Goal: Task Accomplishment & Management: Manage account settings

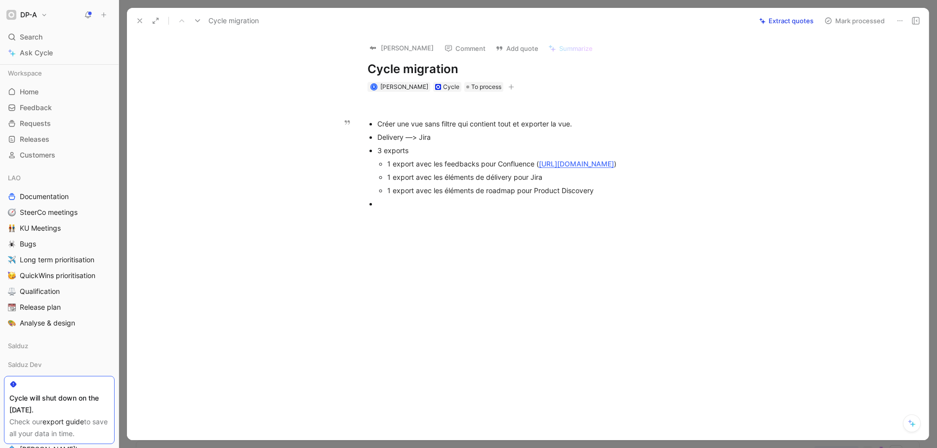
scroll to position [210, 0]
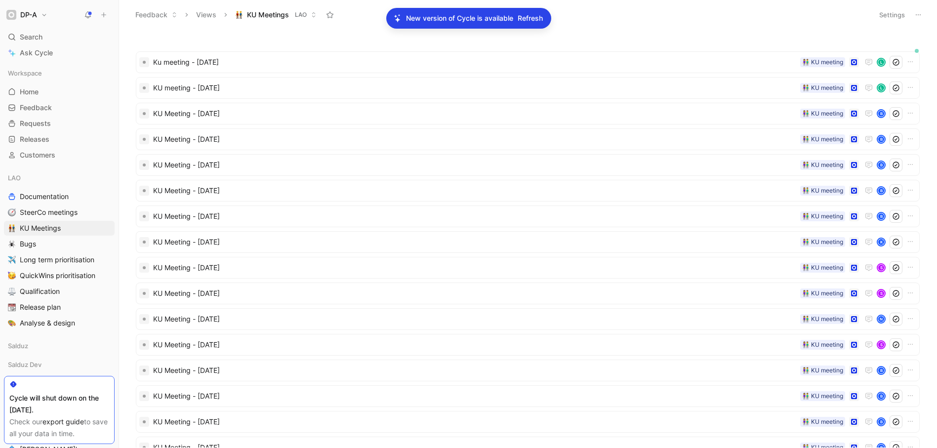
click at [534, 18] on span "Refresh" at bounding box center [530, 18] width 25 height 12
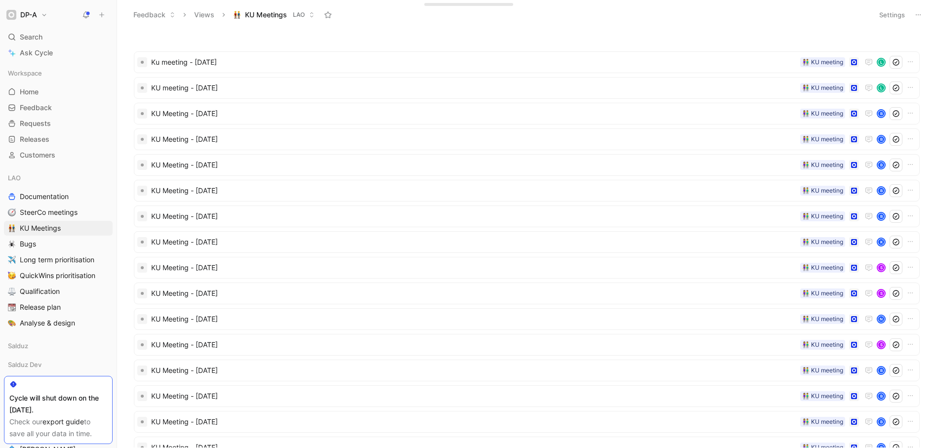
click at [921, 15] on icon at bounding box center [919, 15] width 8 height 8
click at [863, 50] on span "Export in CSV" at bounding box center [869, 50] width 44 height 8
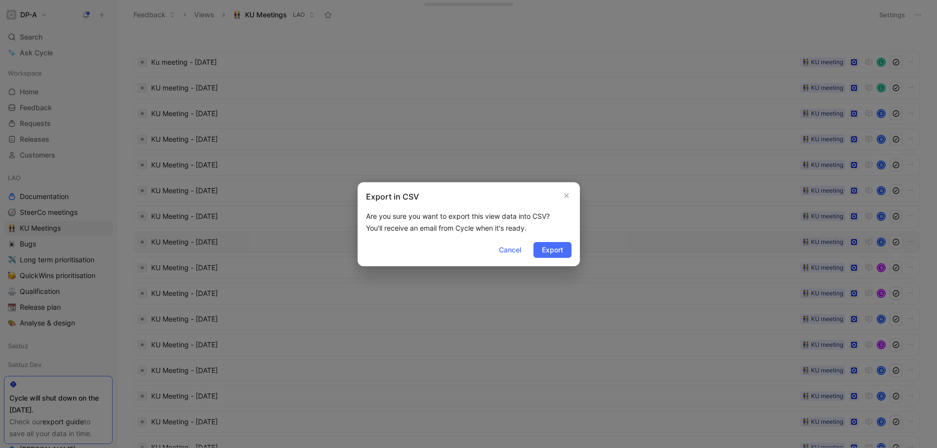
click at [550, 251] on span "Export" at bounding box center [552, 250] width 21 height 12
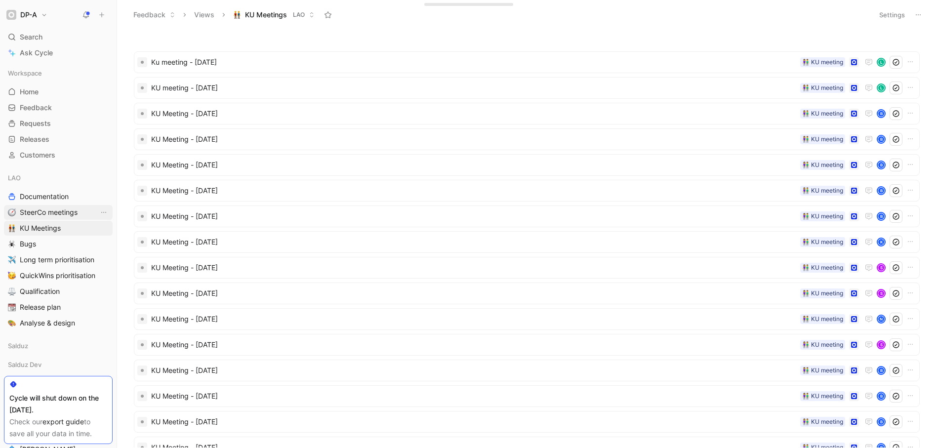
click at [68, 211] on span "SteerCo meetings" at bounding box center [49, 213] width 58 height 10
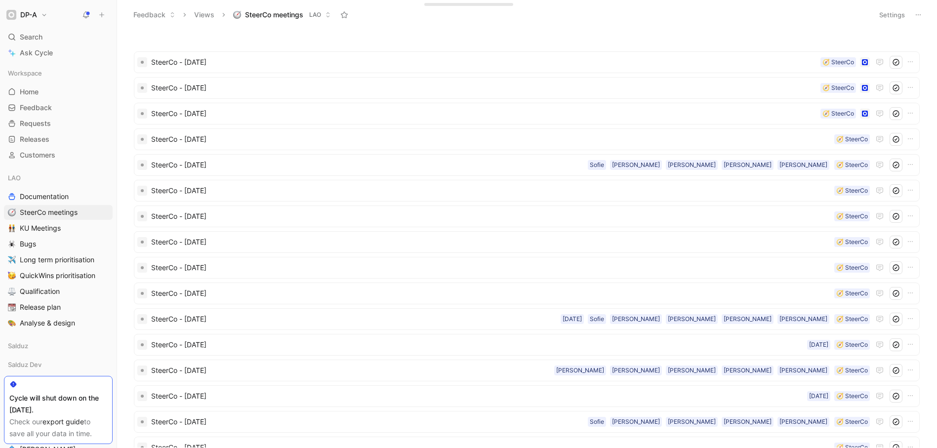
click at [922, 16] on icon at bounding box center [919, 15] width 8 height 8
click at [874, 53] on span "Export in CSV" at bounding box center [869, 50] width 44 height 8
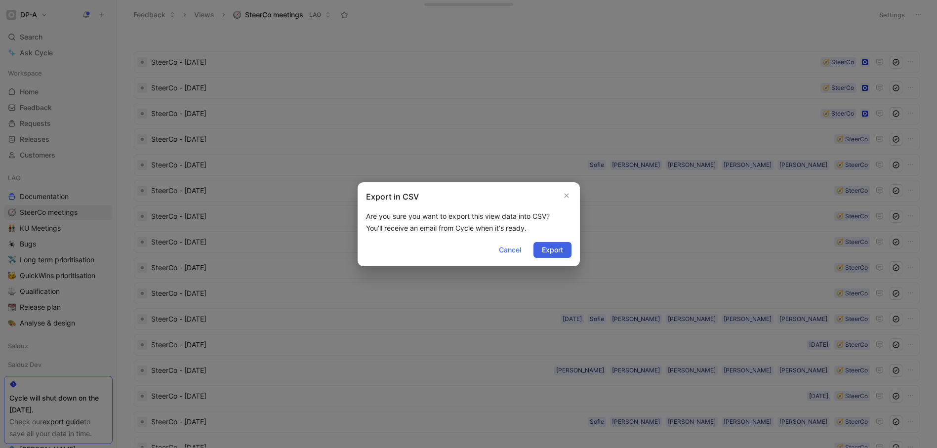
click at [562, 252] on span "Export" at bounding box center [552, 250] width 21 height 12
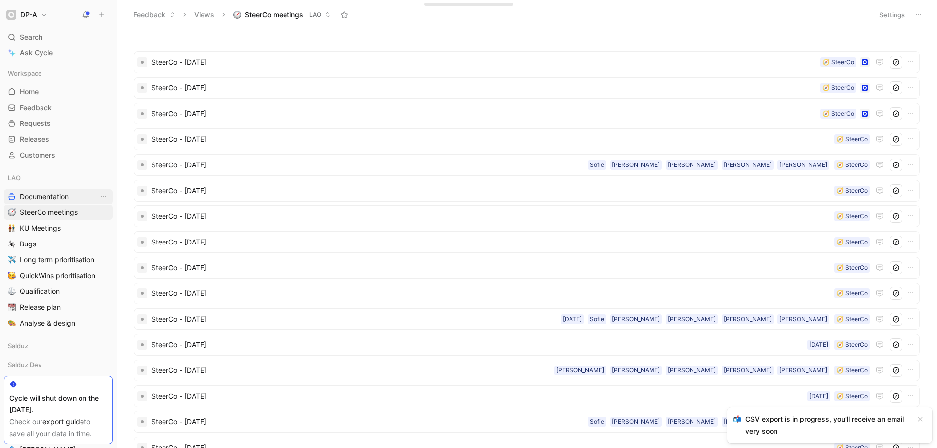
click at [50, 197] on span "Documentation" at bounding box center [44, 197] width 49 height 10
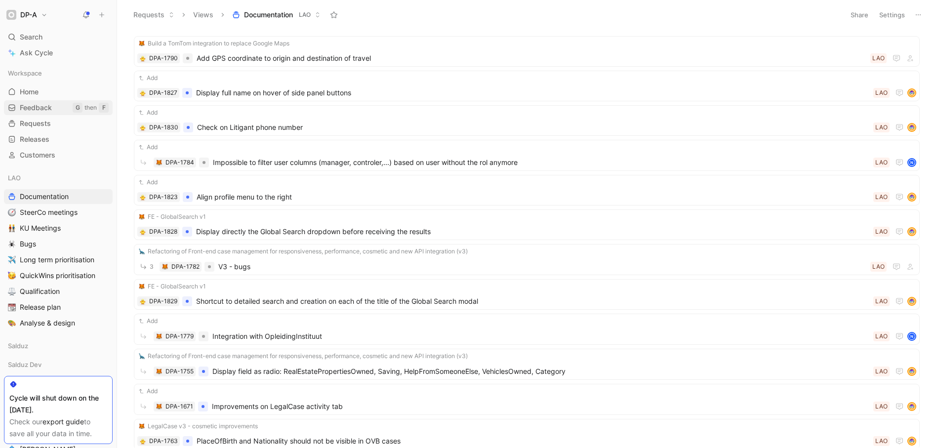
click at [38, 110] on span "Feedback" at bounding box center [36, 108] width 32 height 10
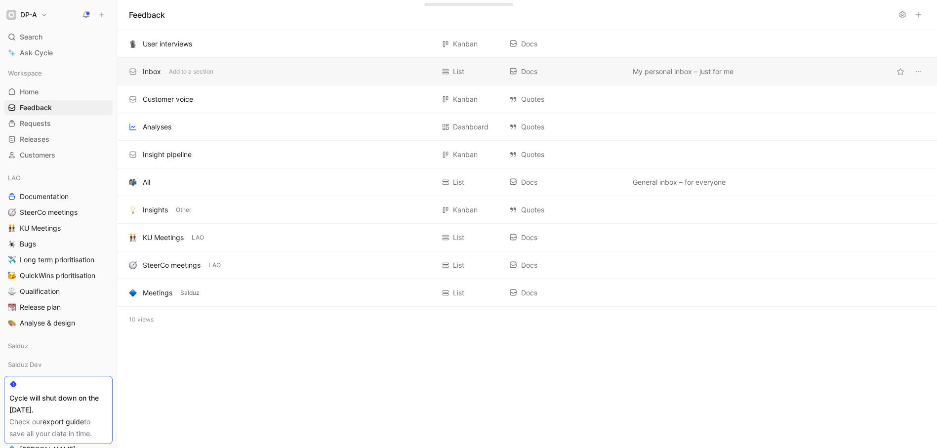
click at [150, 72] on div "Inbox" at bounding box center [152, 72] width 18 height 12
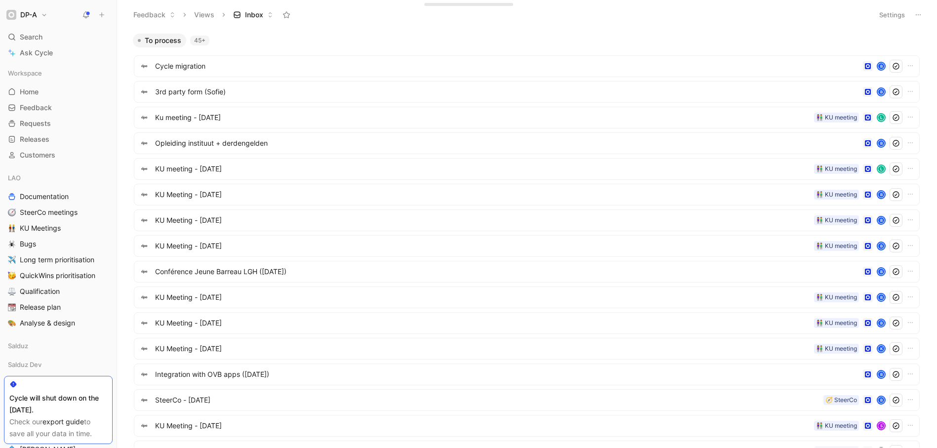
click at [900, 13] on button "Settings" at bounding box center [892, 15] width 35 height 14
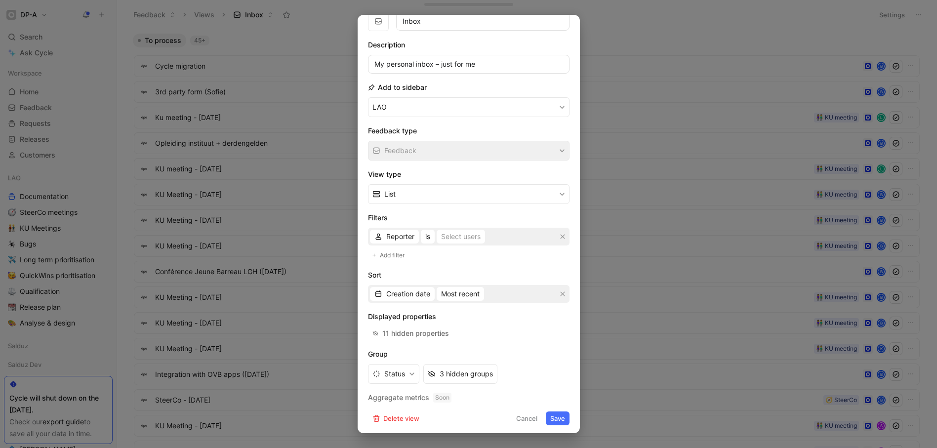
scroll to position [52, 0]
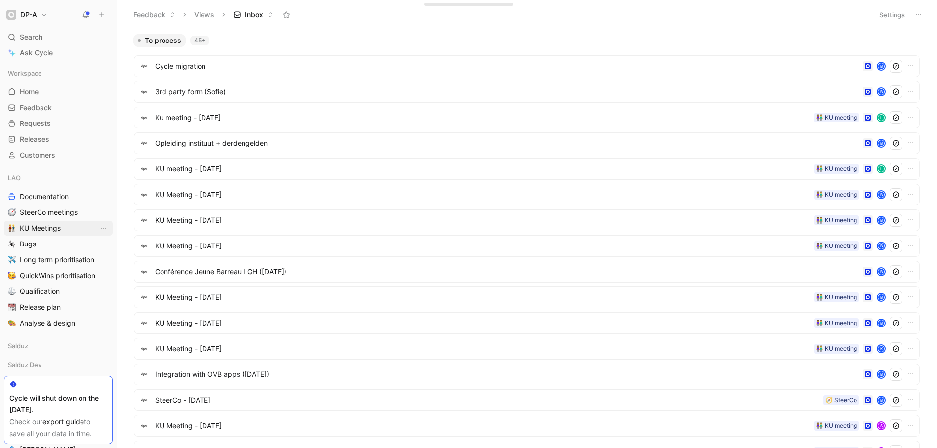
click at [43, 231] on span "KU Meetings" at bounding box center [40, 228] width 41 height 10
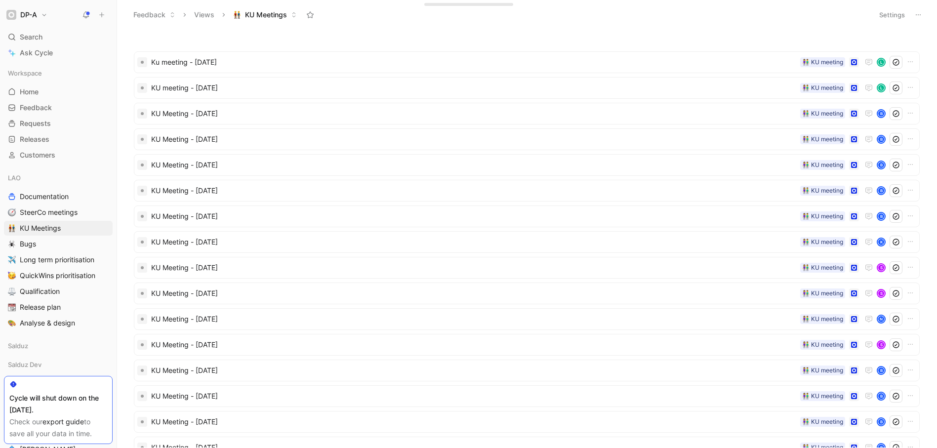
click at [884, 16] on button "Settings" at bounding box center [892, 15] width 35 height 14
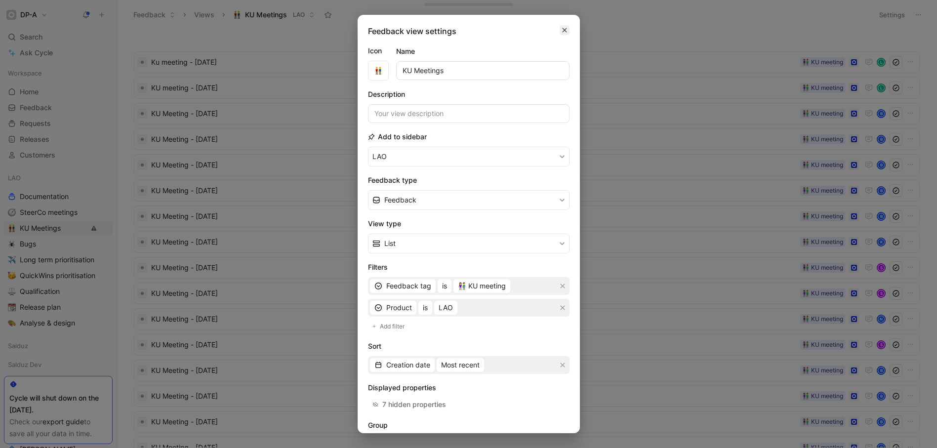
click at [562, 30] on icon "button" at bounding box center [564, 30] width 4 height 4
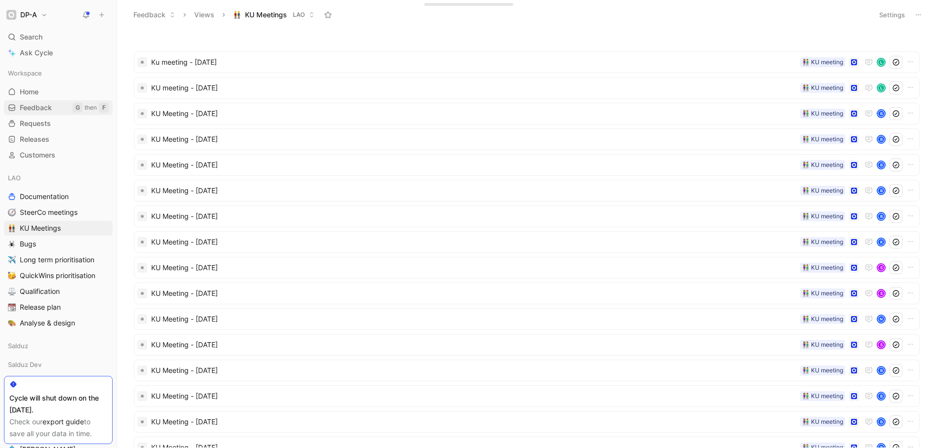
click at [33, 107] on span "Feedback" at bounding box center [36, 108] width 32 height 10
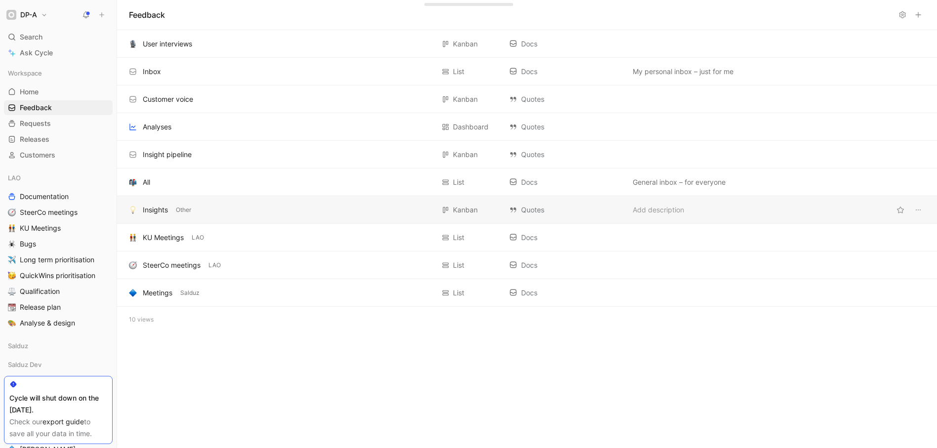
click at [252, 218] on div "Insights Other Kanban Quotes Add description" at bounding box center [527, 210] width 820 height 28
click at [271, 77] on div "Inbox Add to a section" at bounding box center [281, 72] width 305 height 12
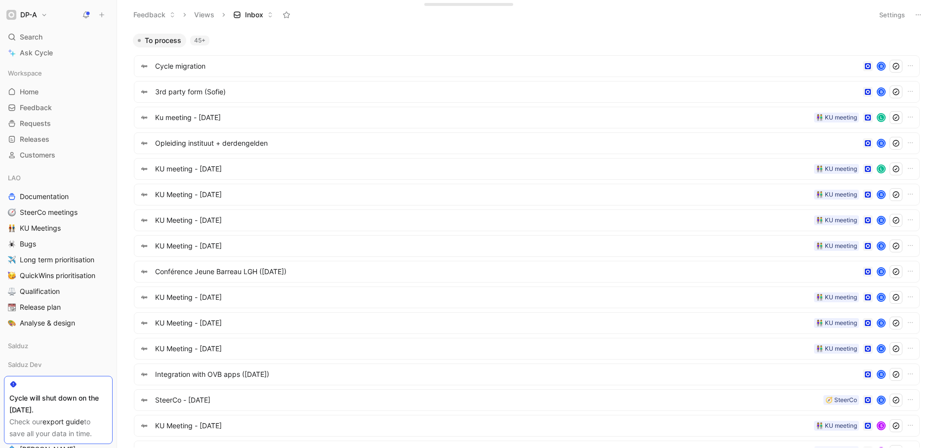
click at [896, 15] on button "Settings" at bounding box center [892, 15] width 35 height 14
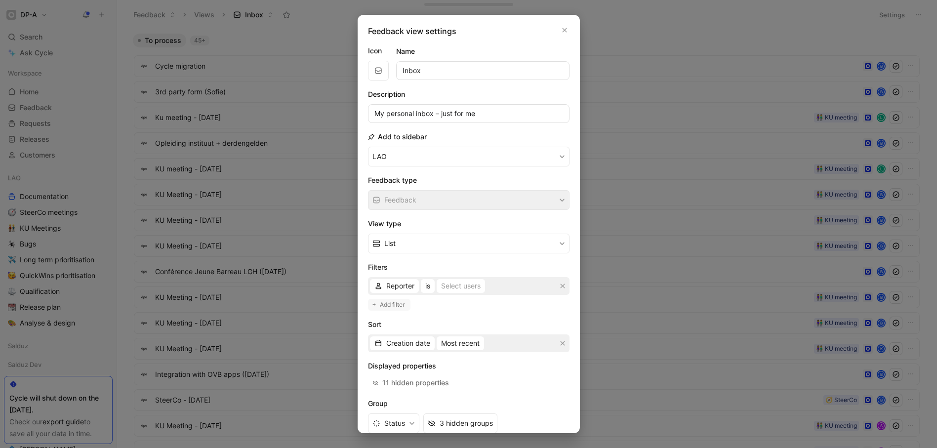
click at [397, 306] on span "Add filter" at bounding box center [393, 305] width 26 height 10
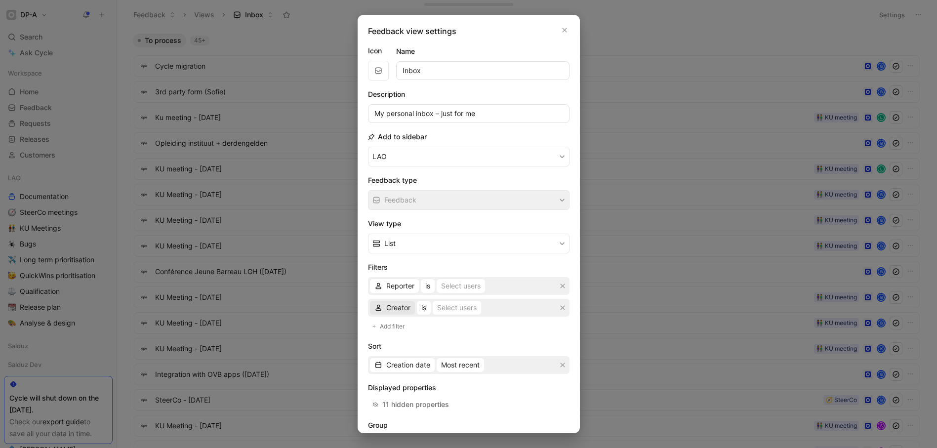
click at [396, 307] on span "Creator" at bounding box center [398, 308] width 24 height 12
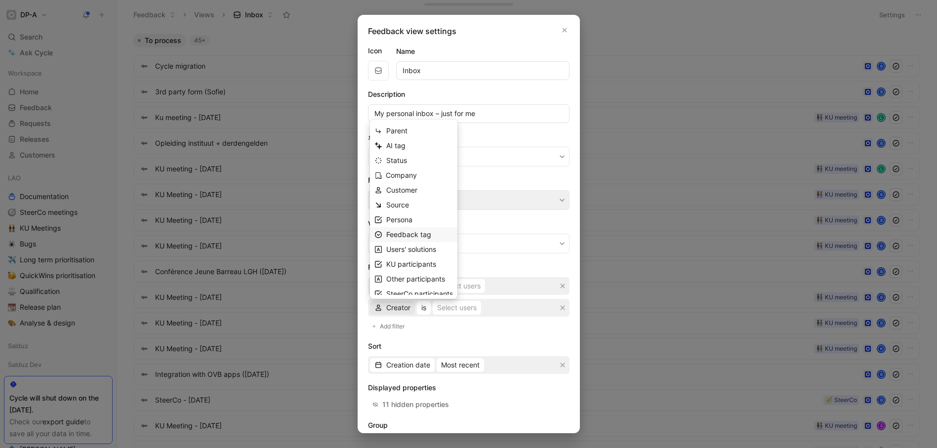
click at [420, 237] on span "Feedback tag" at bounding box center [408, 234] width 45 height 8
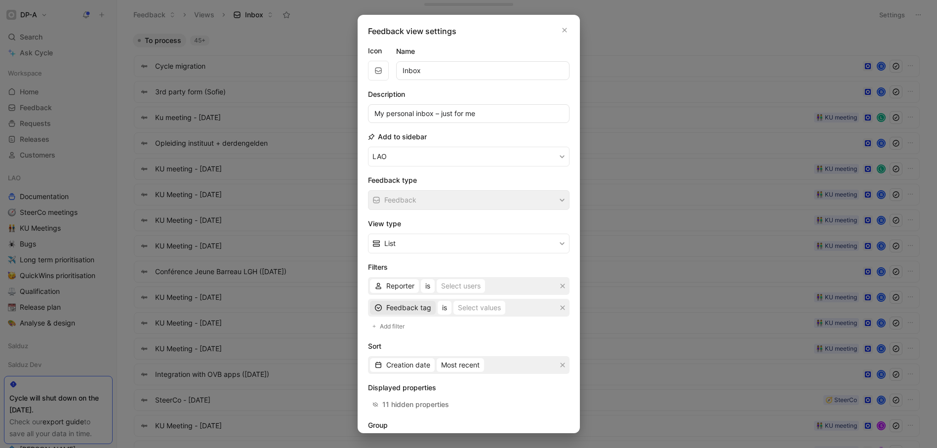
click at [429, 312] on span "Feedback tag" at bounding box center [408, 308] width 45 height 12
click at [443, 311] on span "is" at bounding box center [444, 308] width 5 height 12
click at [466, 377] on div "is not" at bounding box center [471, 373] width 58 height 12
click at [481, 311] on div "Select values" at bounding box center [491, 308] width 43 height 12
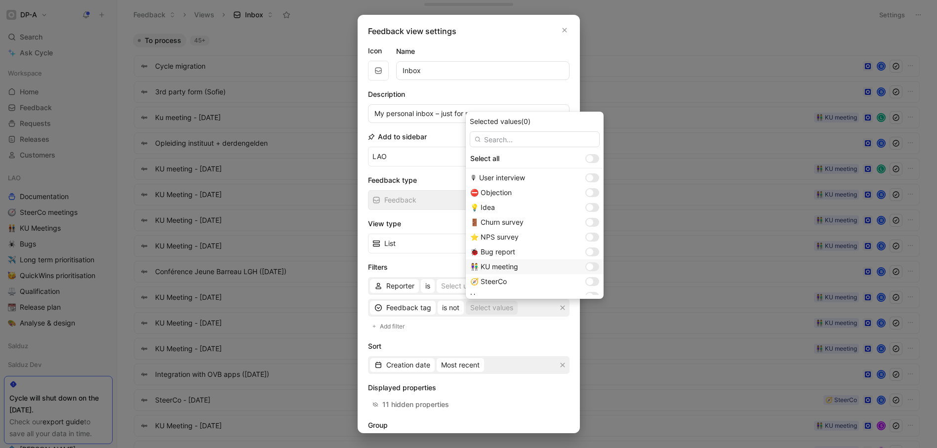
click at [586, 265] on div at bounding box center [593, 266] width 14 height 9
click at [586, 279] on div at bounding box center [593, 281] width 14 height 9
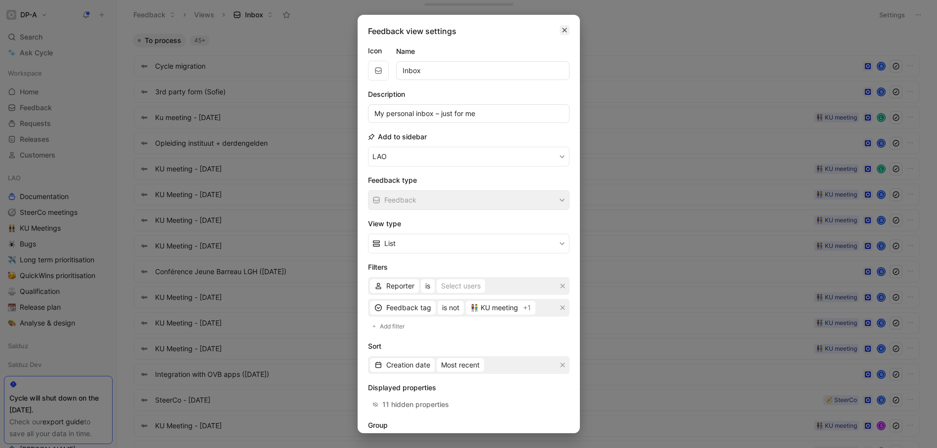
click at [562, 26] on icon "button" at bounding box center [565, 30] width 6 height 8
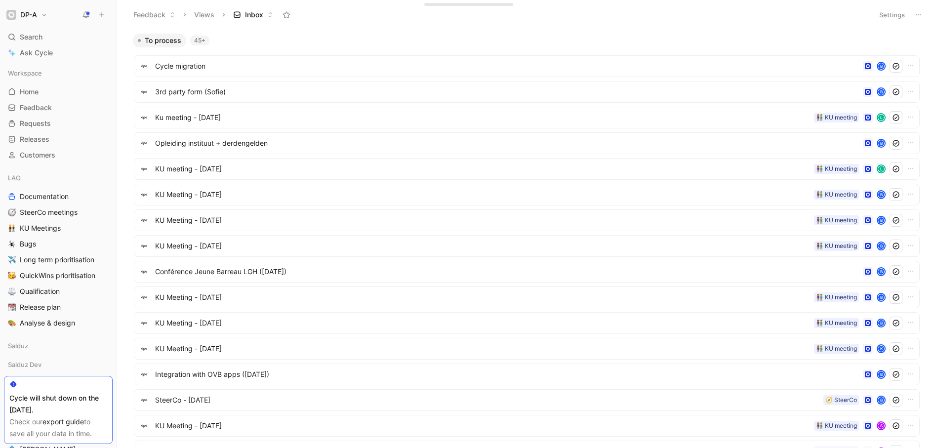
click at [891, 18] on button "Settings" at bounding box center [892, 15] width 35 height 14
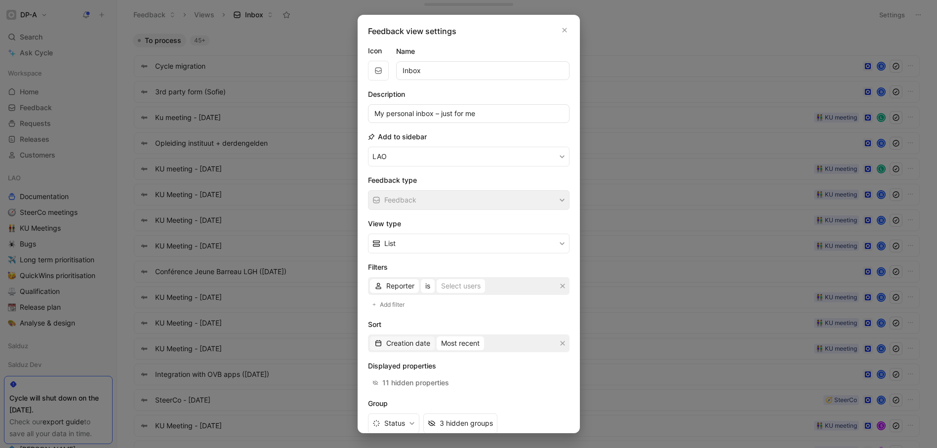
scroll to position [52, 0]
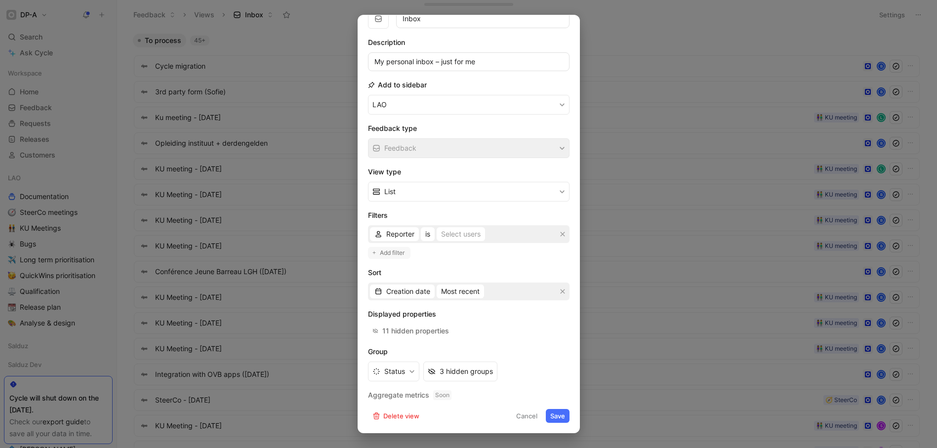
click at [397, 250] on span "Add filter" at bounding box center [393, 253] width 26 height 10
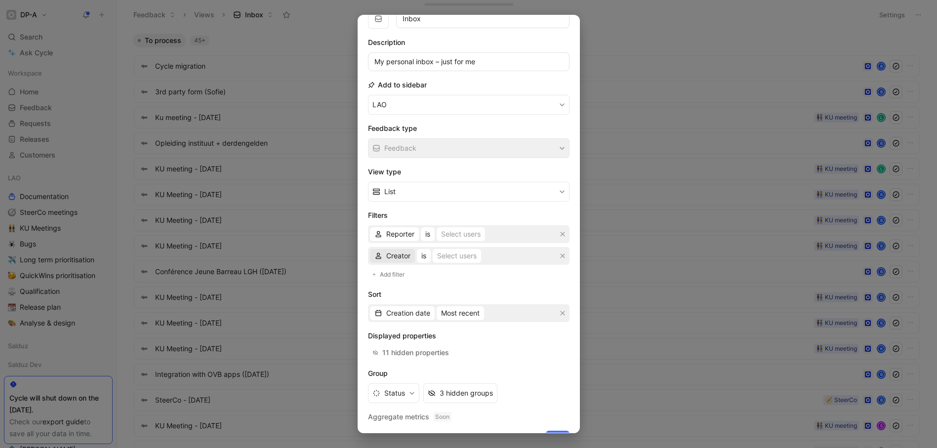
click at [406, 258] on span "Creator" at bounding box center [398, 256] width 24 height 12
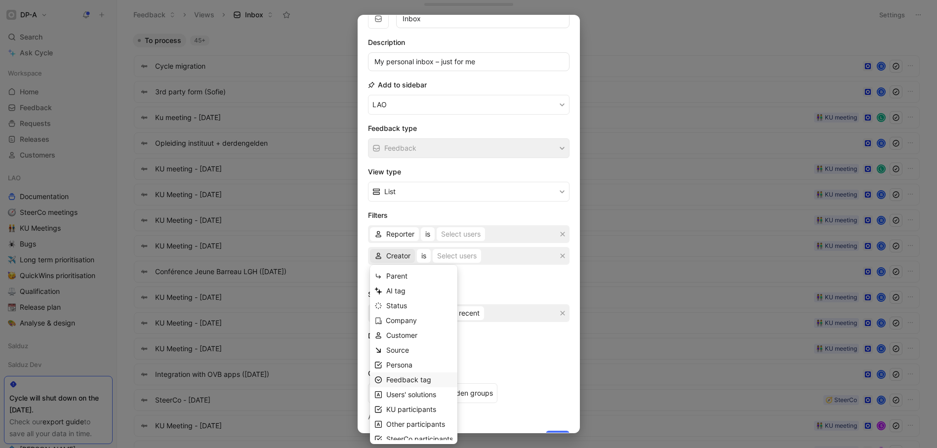
click at [410, 382] on span "Feedback tag" at bounding box center [408, 380] width 45 height 8
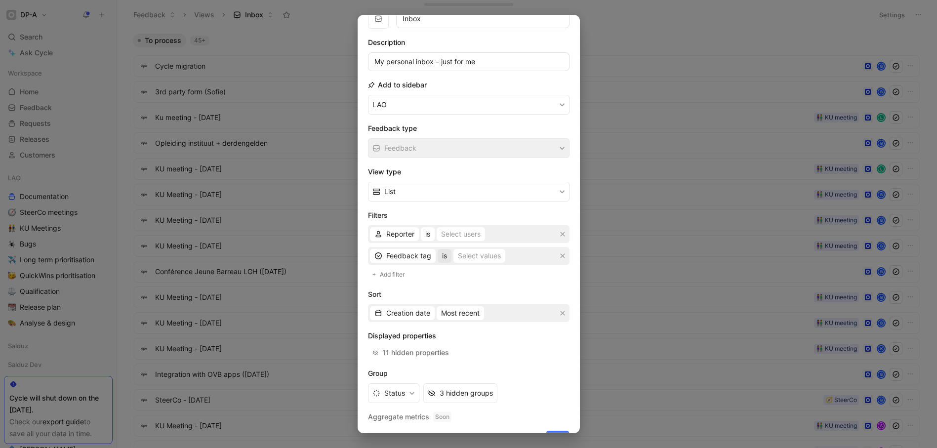
click at [442, 256] on span "is" at bounding box center [444, 256] width 5 height 12
click at [470, 318] on div "is not" at bounding box center [471, 321] width 58 height 12
click at [511, 255] on div "Select values" at bounding box center [491, 256] width 43 height 12
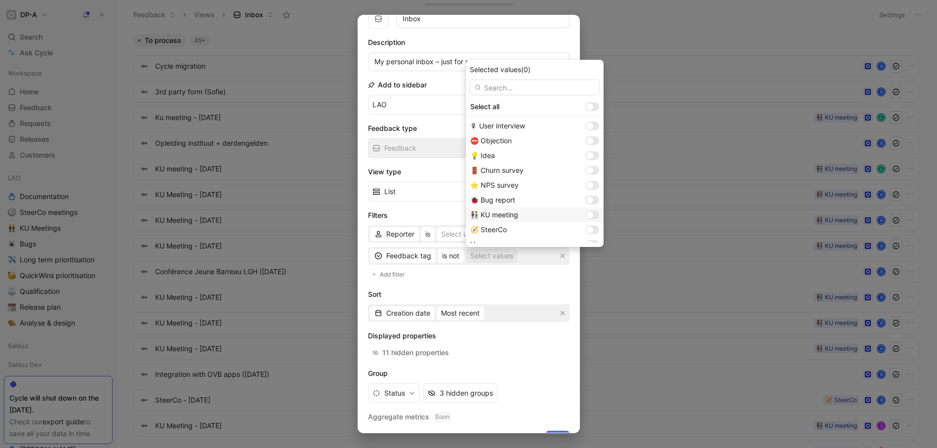
click at [586, 211] on div at bounding box center [593, 214] width 14 height 9
click at [586, 228] on div at bounding box center [593, 229] width 14 height 9
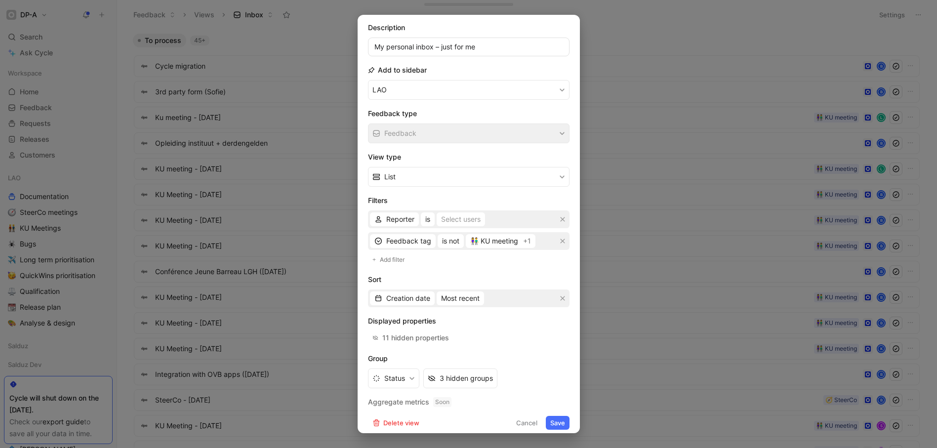
scroll to position [74, 0]
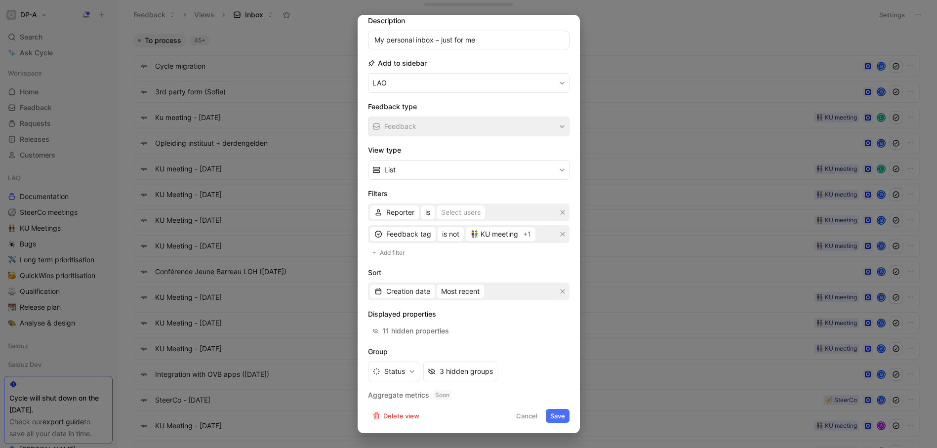
click at [560, 420] on button "Save" at bounding box center [558, 416] width 24 height 14
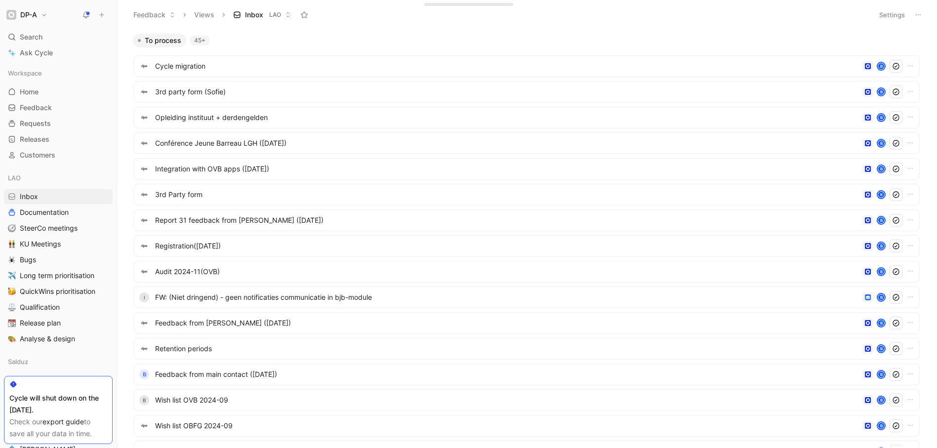
click at [918, 14] on icon at bounding box center [919, 15] width 8 height 8
click at [876, 49] on span "Export in CSV" at bounding box center [869, 50] width 44 height 8
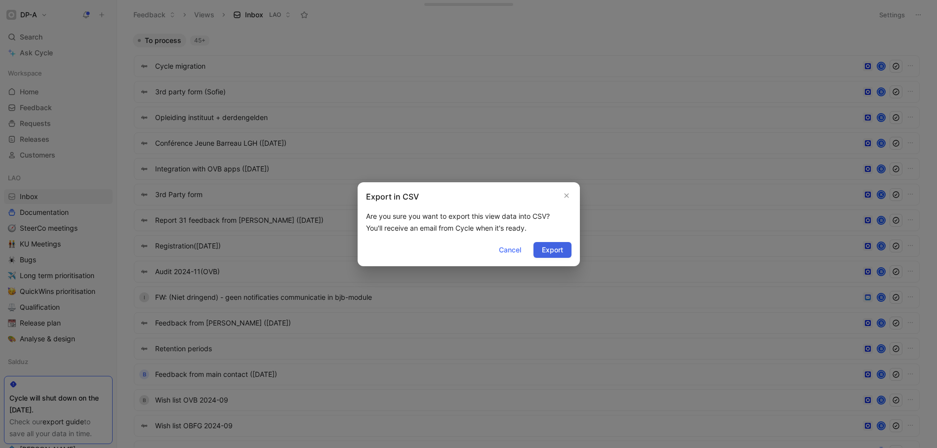
click at [560, 253] on span "Export" at bounding box center [552, 250] width 21 height 12
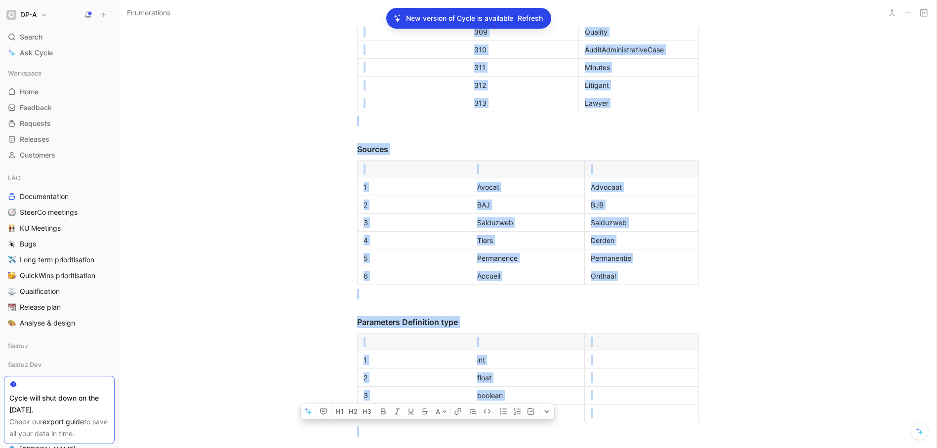
scroll to position [4113, 0]
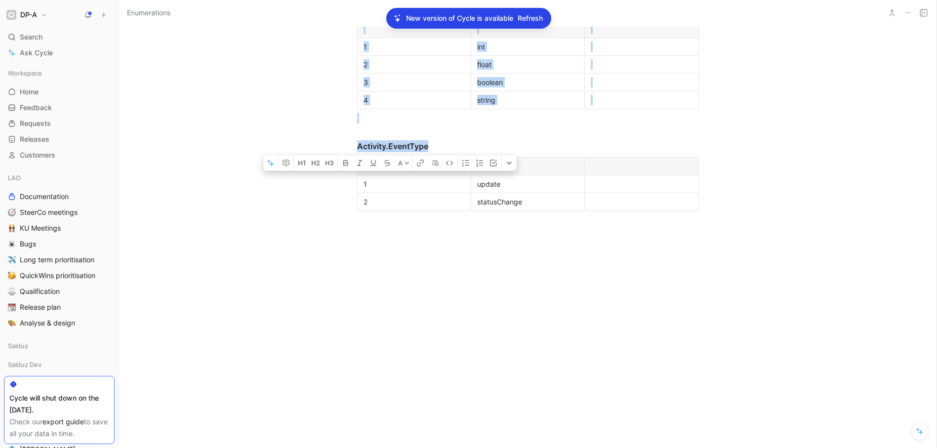
drag, startPoint x: 354, startPoint y: 129, endPoint x: 561, endPoint y: 478, distance: 405.2
click at [561, 448] on html "DP-A Search ⌘ K Ask Cycle Workspace Home G then H Feedback G then F Requests G …" at bounding box center [468, 224] width 937 height 448
copy div "Bars (DB) Id Name 1 Barreau de Bruxelles 2 Orde van advocaten Brussel NL 3 Orde…"
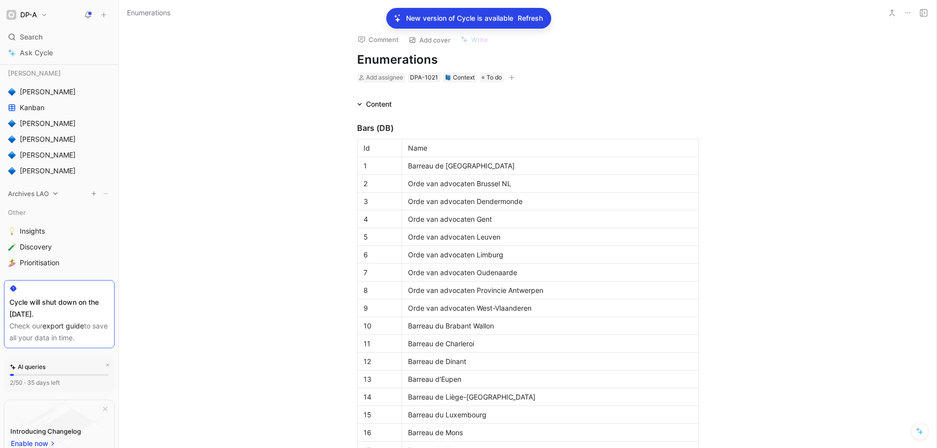
scroll to position [308, 0]
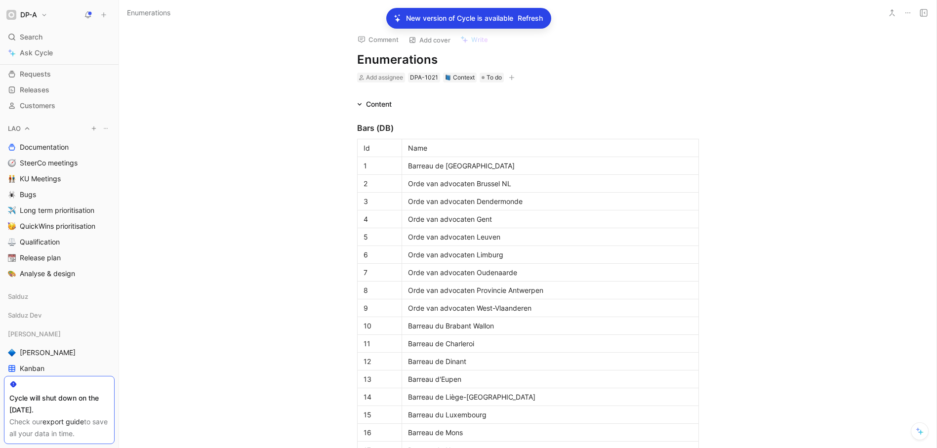
scroll to position [0, 0]
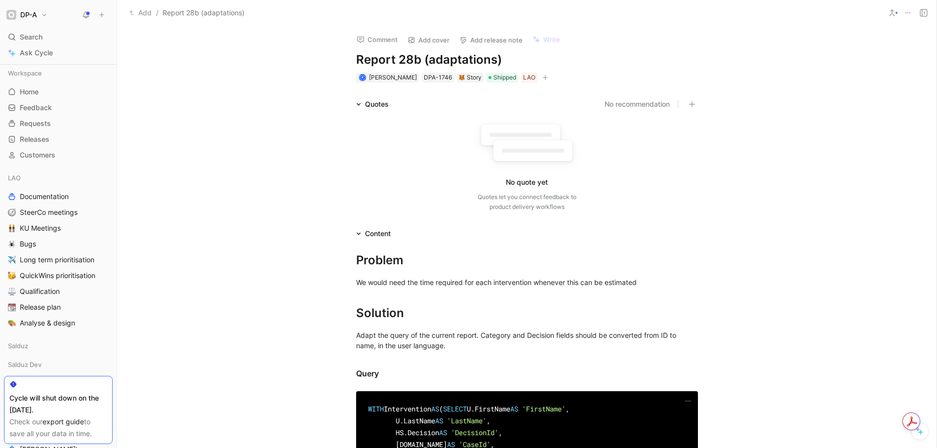
scroll to position [385, 0]
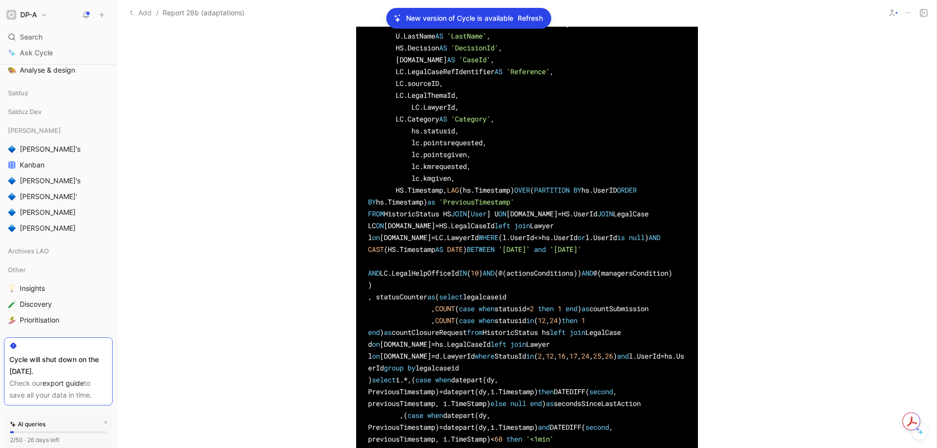
click at [236, 139] on div "WITH Intervention AS ( SELECT U.FirstName AS 'FirstName' , U.LastName AS 'LastN…" at bounding box center [527, 362] width 820 height 725
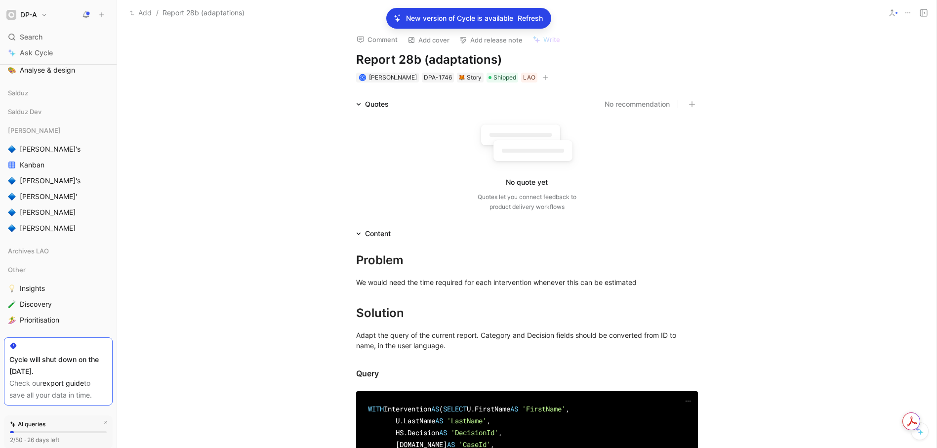
drag, startPoint x: 235, startPoint y: 134, endPoint x: 161, endPoint y: 16, distance: 139.7
click at [235, 134] on div "Quotes No recommendation No quote yet Quotes let you connect feedback to produc…" at bounding box center [527, 157] width 820 height 118
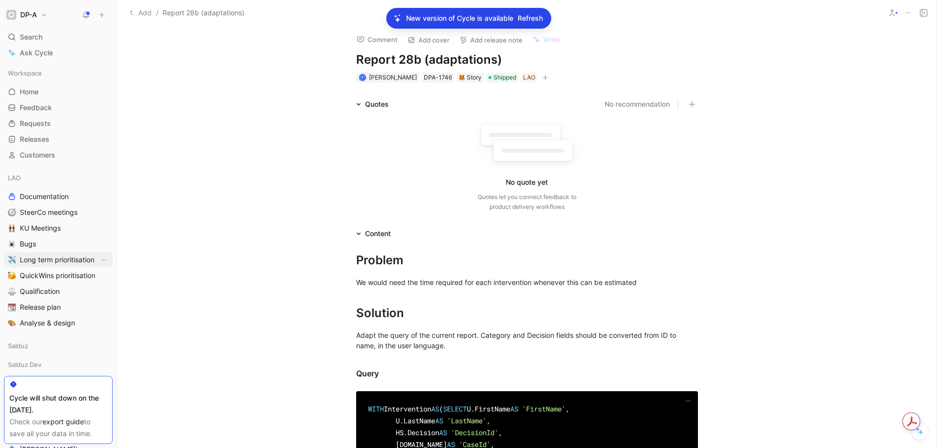
scroll to position [2, 0]
click at [89, 175] on icon "button" at bounding box center [92, 176] width 6 height 6
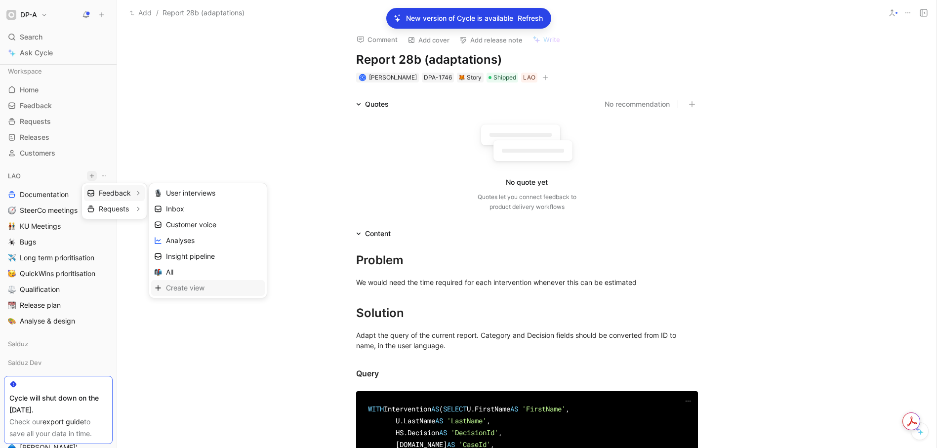
click at [182, 287] on span "Create view" at bounding box center [185, 287] width 39 height 9
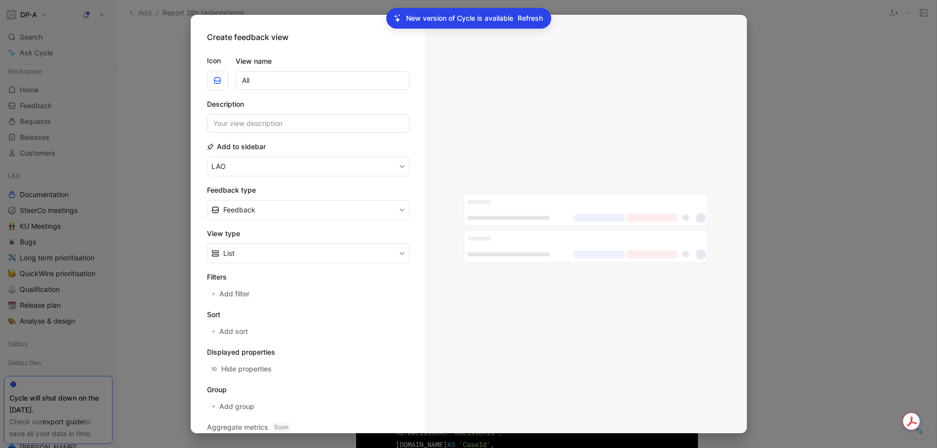
type input "All"
click at [248, 134] on form "Icon View name All Description Add to sidebar LAO Feedback type Feedback View t…" at bounding box center [308, 252] width 203 height 410
click at [246, 126] on input at bounding box center [308, 123] width 203 height 19
type input "all for export"
click at [399, 208] on icon "button" at bounding box center [402, 210] width 6 height 6
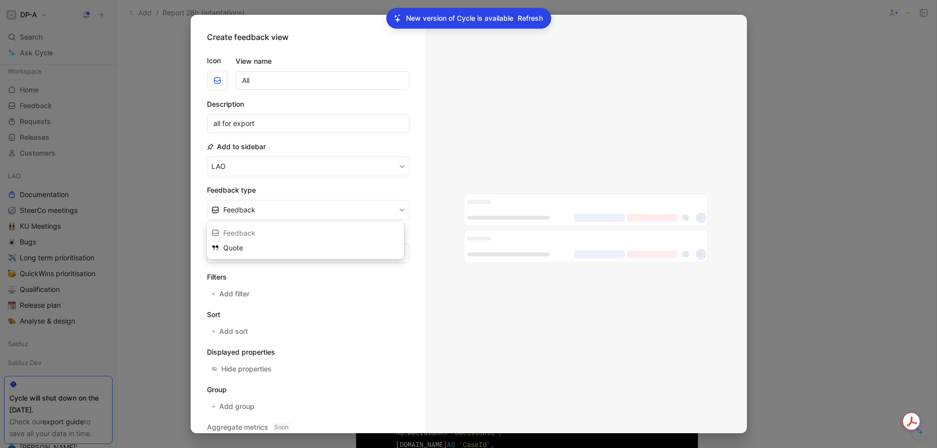
drag, startPoint x: 416, startPoint y: 232, endPoint x: 407, endPoint y: 237, distance: 10.2
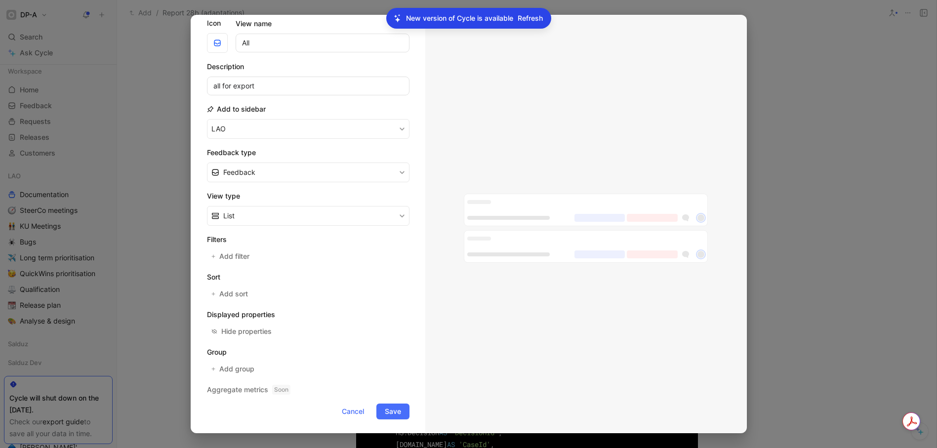
scroll to position [40, 0]
click at [236, 250] on span "Add filter" at bounding box center [234, 254] width 31 height 12
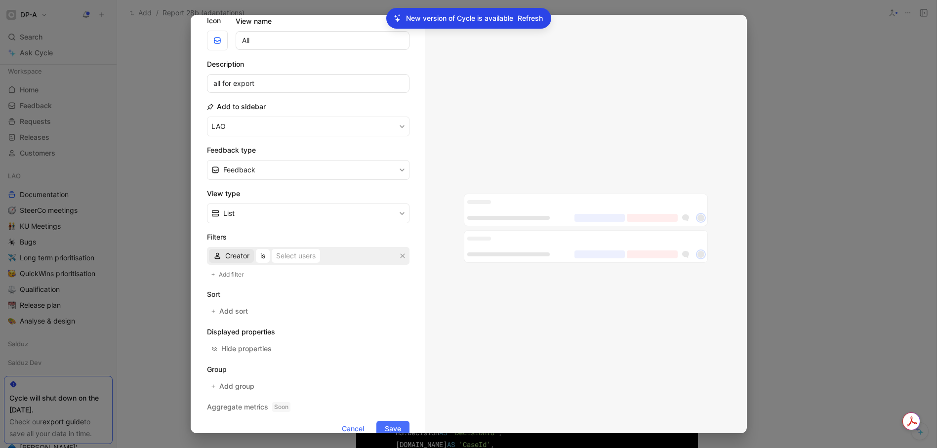
click at [240, 256] on span "Creator" at bounding box center [237, 256] width 24 height 12
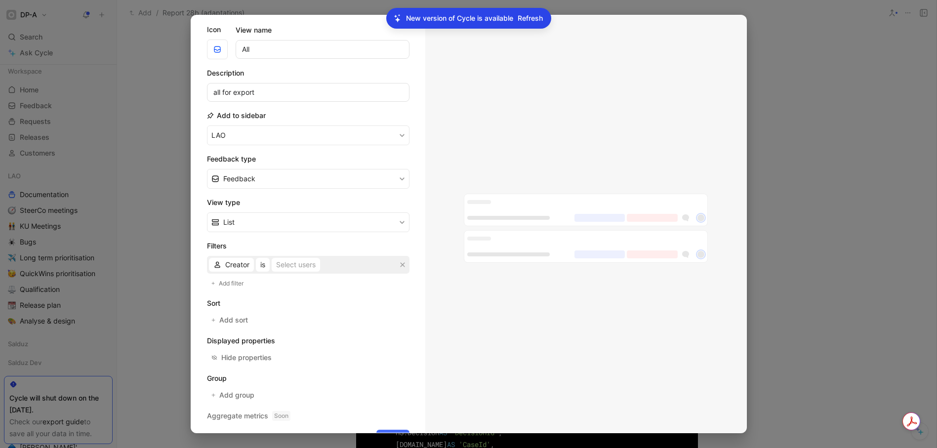
scroll to position [0, 0]
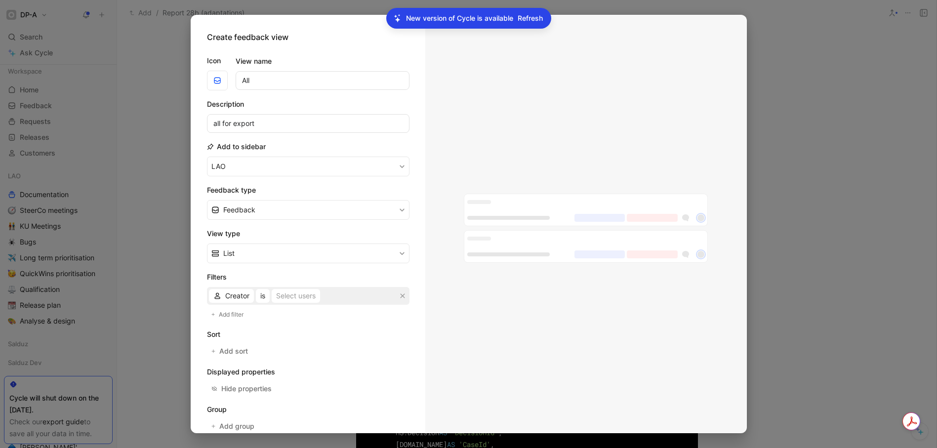
click at [402, 195] on h2 "Feedback type" at bounding box center [308, 190] width 203 height 12
click at [400, 211] on button "Feedback" at bounding box center [308, 210] width 203 height 20
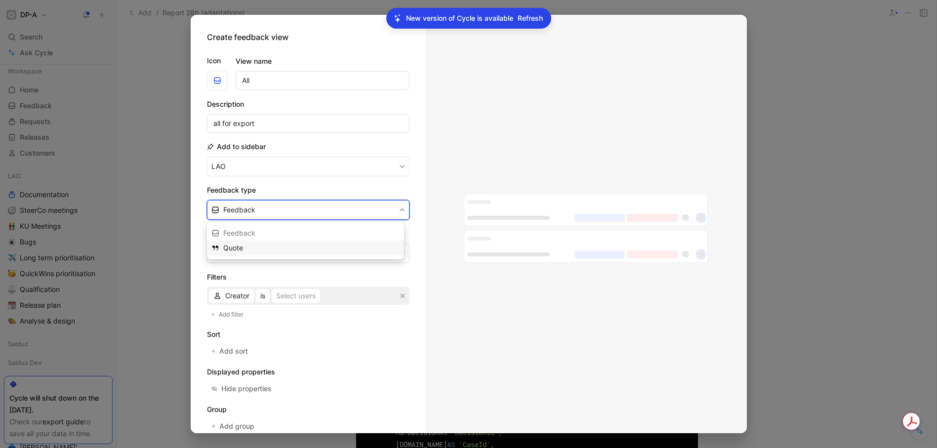
click at [281, 250] on div "Quote" at bounding box center [311, 248] width 176 height 12
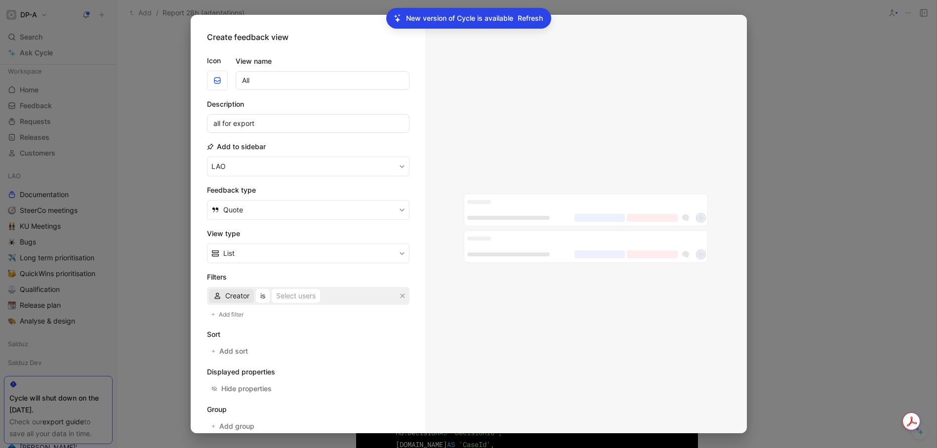
click at [238, 297] on span "Creator" at bounding box center [237, 296] width 24 height 12
click at [400, 167] on icon at bounding box center [402, 166] width 4 height 3
click at [183, 124] on div at bounding box center [468, 224] width 937 height 448
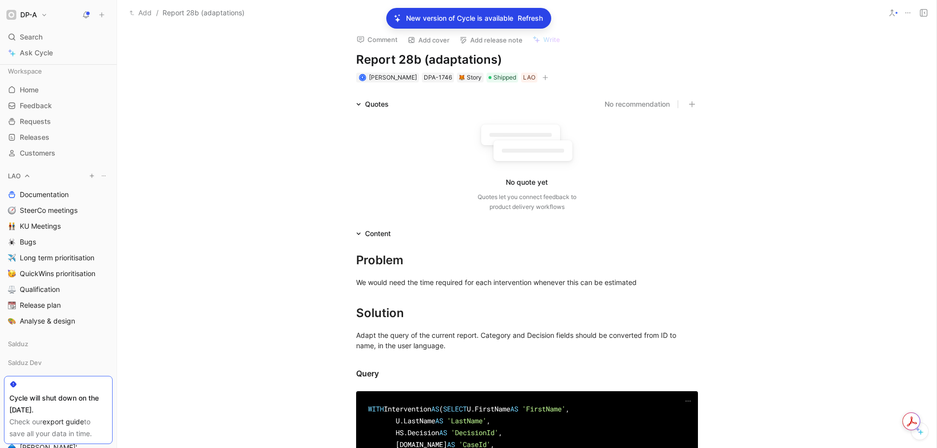
click at [101, 176] on icon at bounding box center [104, 176] width 6 height 6
click at [101, 177] on icon at bounding box center [104, 176] width 6 height 6
click at [89, 176] on icon "button" at bounding box center [92, 176] width 6 height 6
click at [199, 242] on span "Create view" at bounding box center [185, 240] width 39 height 9
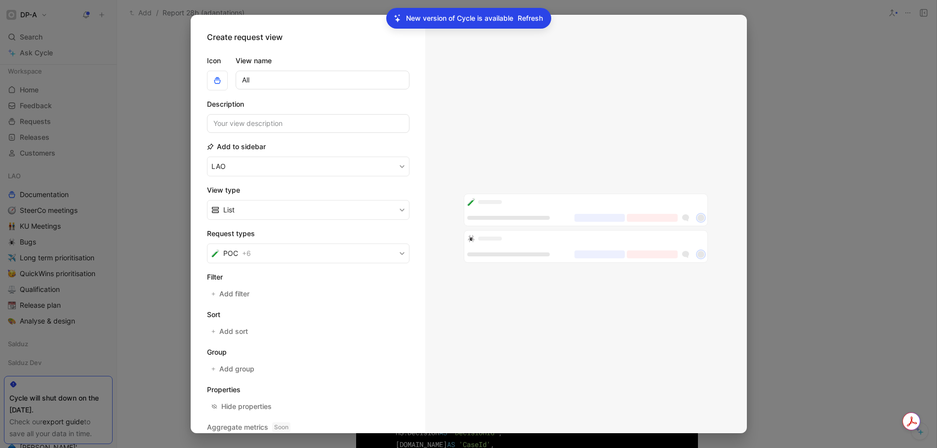
type input "All"
type input "All for export"
click at [399, 252] on icon "button" at bounding box center [402, 254] width 6 height 6
click at [399, 255] on icon "button" at bounding box center [402, 254] width 6 height 6
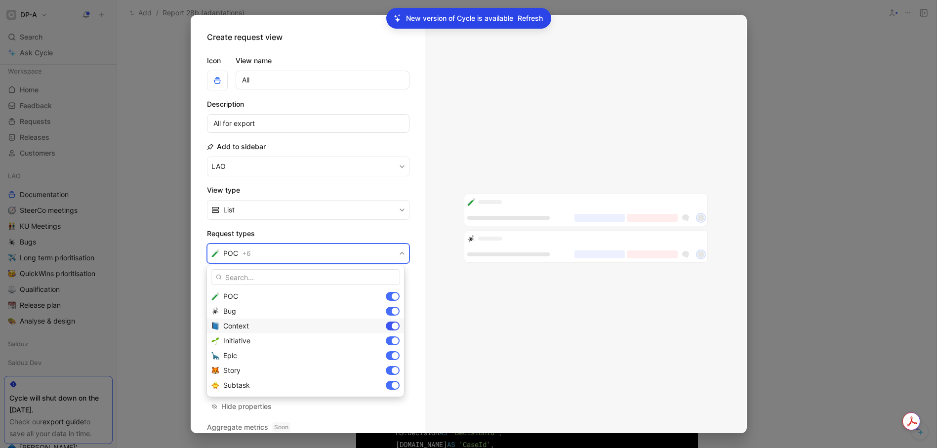
click at [390, 325] on div at bounding box center [393, 326] width 14 height 9
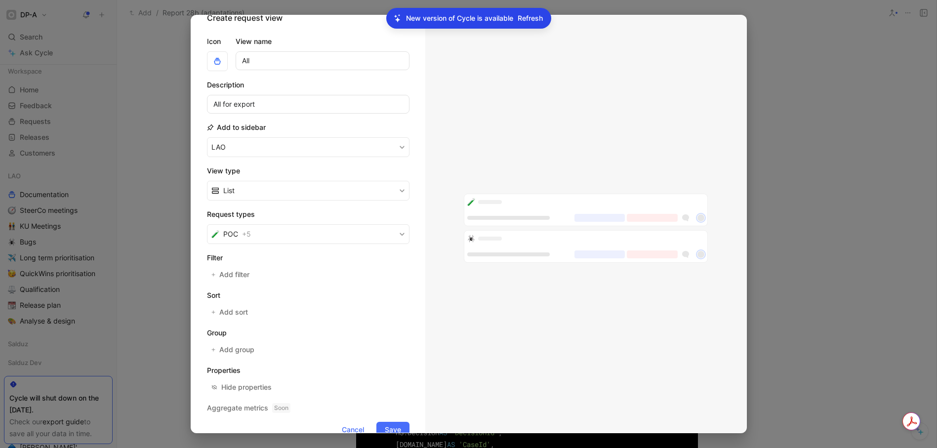
scroll to position [40, 0]
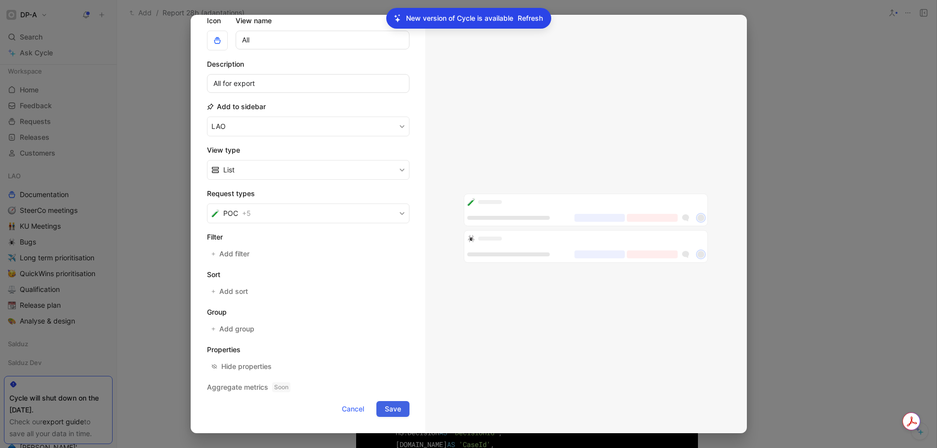
click at [385, 412] on span "Save" at bounding box center [393, 409] width 16 height 12
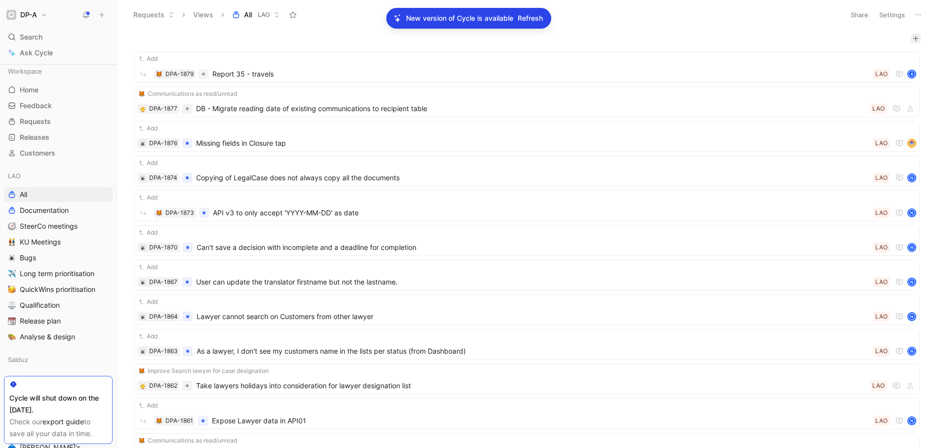
click at [913, 37] on icon "button" at bounding box center [916, 39] width 6 height 6
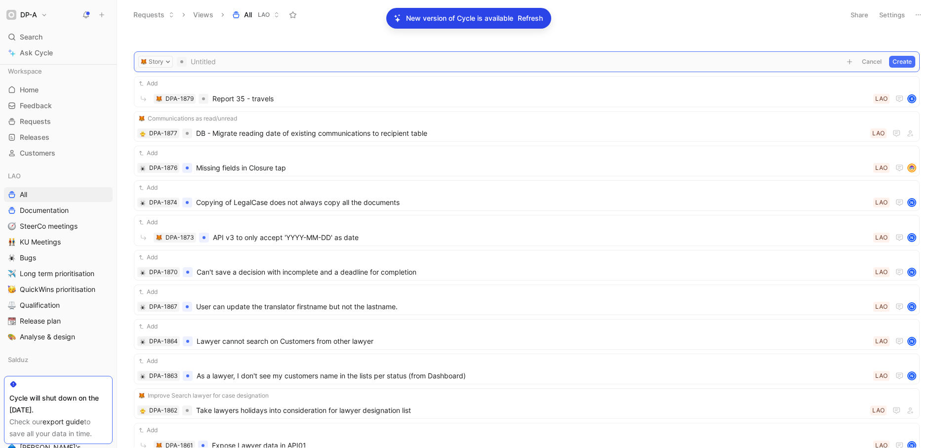
click at [865, 62] on button "Cancel" at bounding box center [872, 62] width 27 height 12
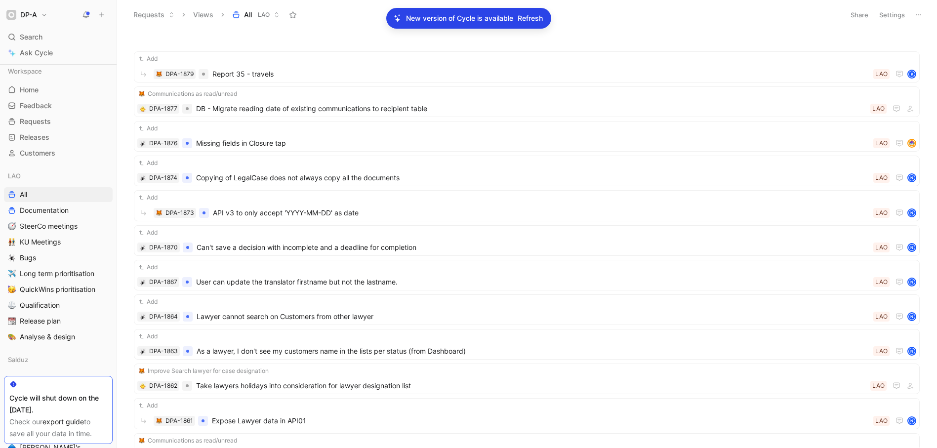
click at [920, 16] on icon at bounding box center [919, 15] width 8 height 8
click at [863, 50] on span "Export in CSV" at bounding box center [869, 50] width 44 height 8
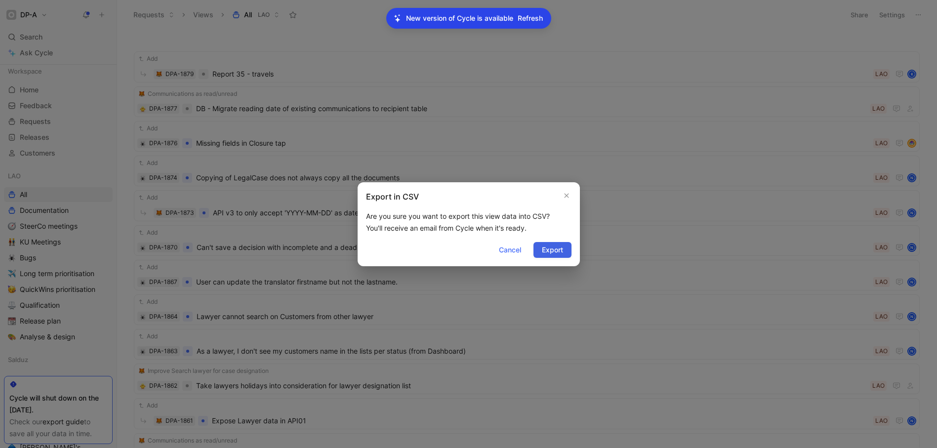
click at [556, 246] on span "Export" at bounding box center [552, 250] width 21 height 12
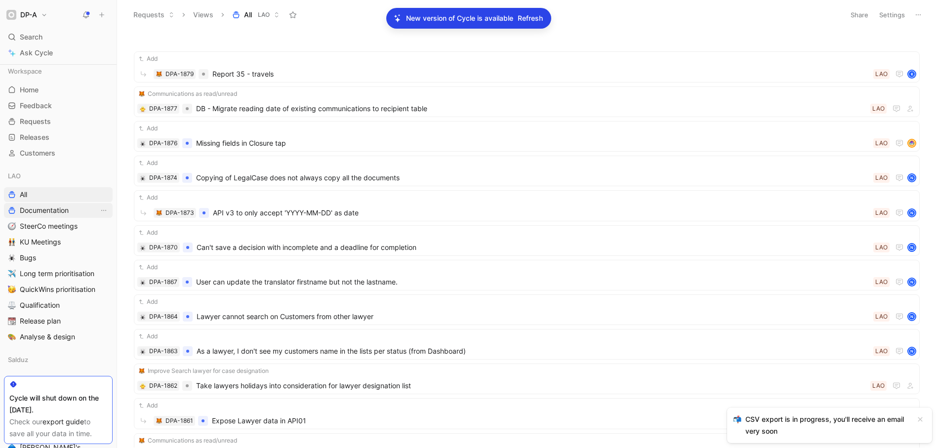
click at [43, 214] on span "Documentation" at bounding box center [44, 211] width 49 height 10
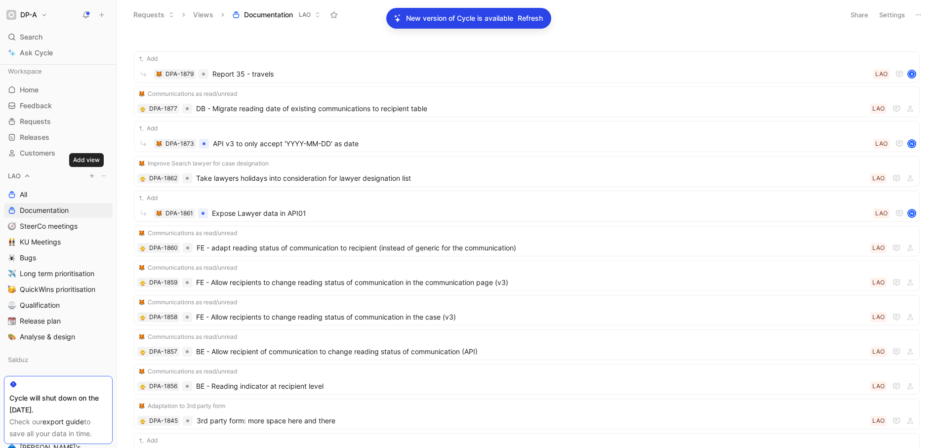
click at [89, 176] on icon "button" at bounding box center [92, 176] width 6 height 6
click at [189, 241] on span "Create view" at bounding box center [185, 240] width 39 height 9
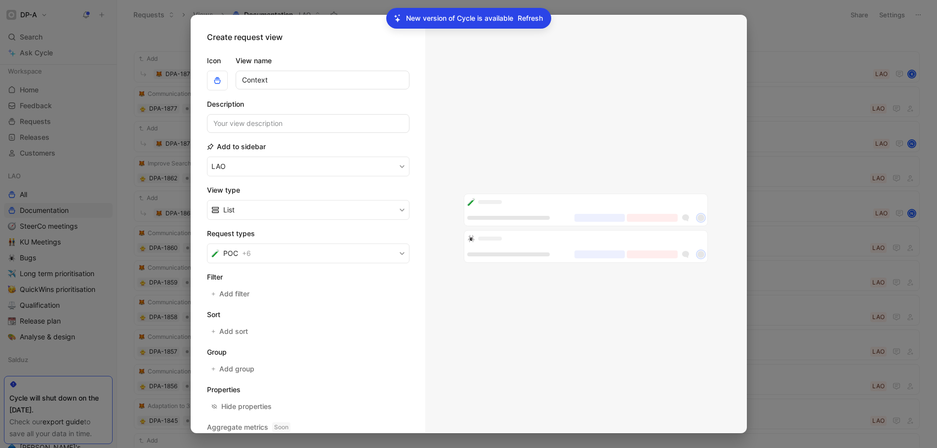
type input "Context"
click at [250, 128] on input at bounding box center [308, 123] width 203 height 19
click at [391, 252] on button "POC + 6" at bounding box center [308, 254] width 203 height 20
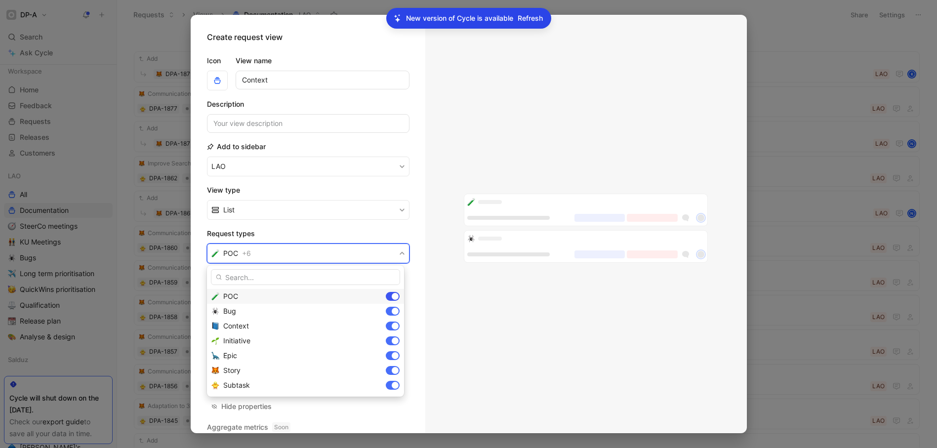
click at [394, 297] on div at bounding box center [395, 296] width 7 height 7
click at [389, 309] on div at bounding box center [393, 311] width 14 height 9
click at [391, 338] on div at bounding box center [393, 340] width 14 height 9
click at [390, 359] on div at bounding box center [393, 355] width 14 height 9
click at [389, 373] on div at bounding box center [393, 370] width 14 height 9
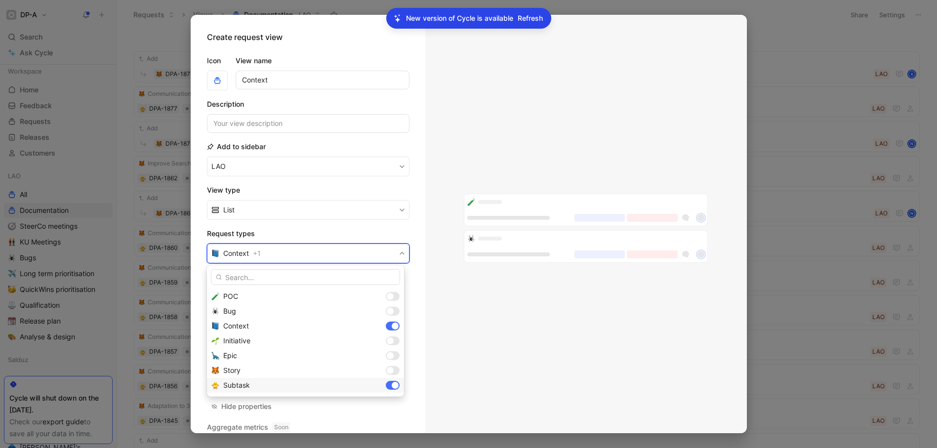
click at [386, 379] on div "Subtask" at bounding box center [305, 385] width 197 height 15
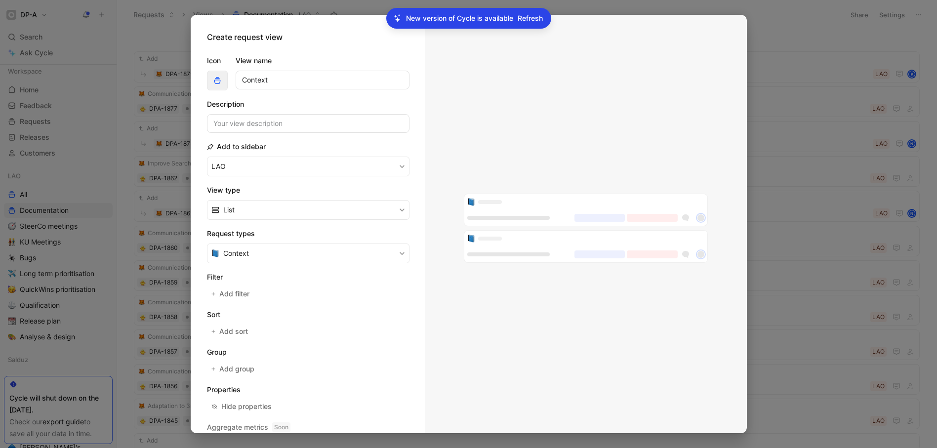
click at [221, 84] on span "button" at bounding box center [218, 81] width 16 height 8
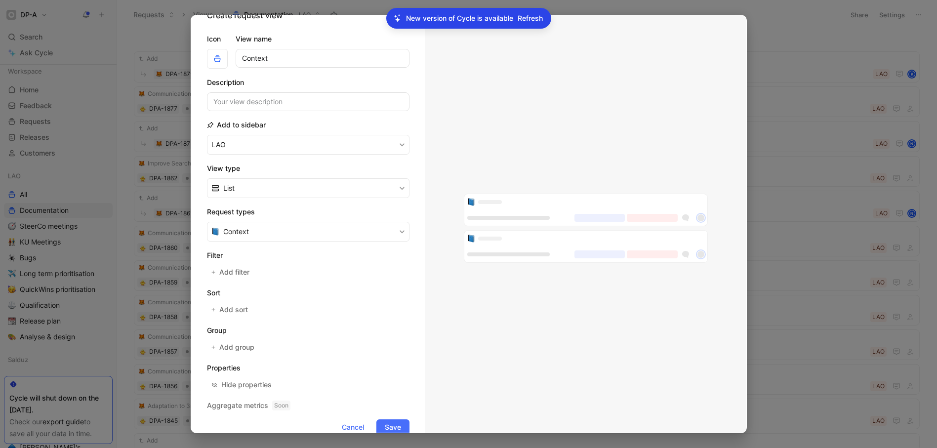
scroll to position [40, 0]
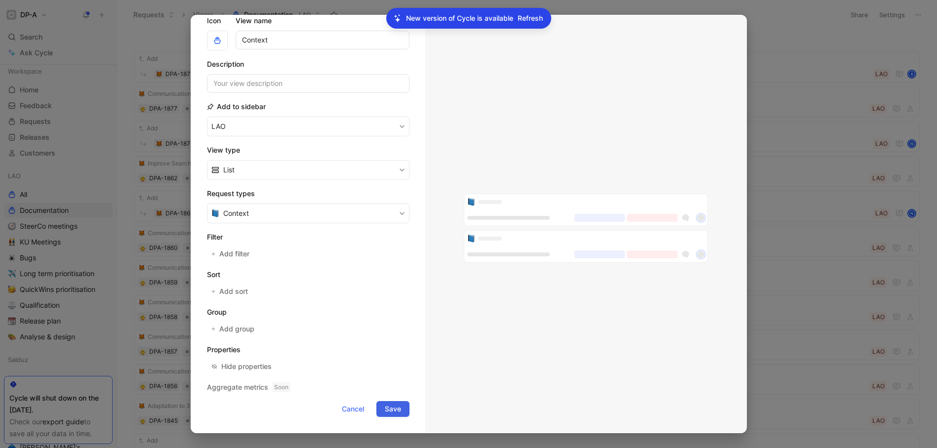
click at [395, 411] on span "Save" at bounding box center [393, 409] width 16 height 12
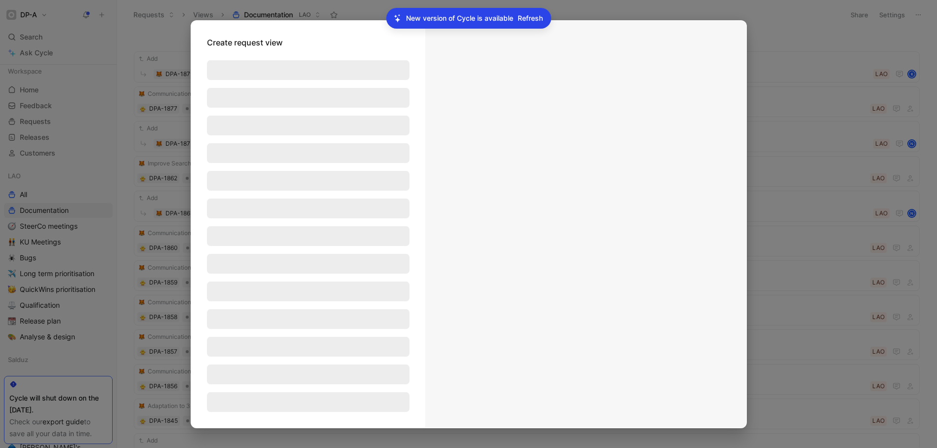
scroll to position [0, 0]
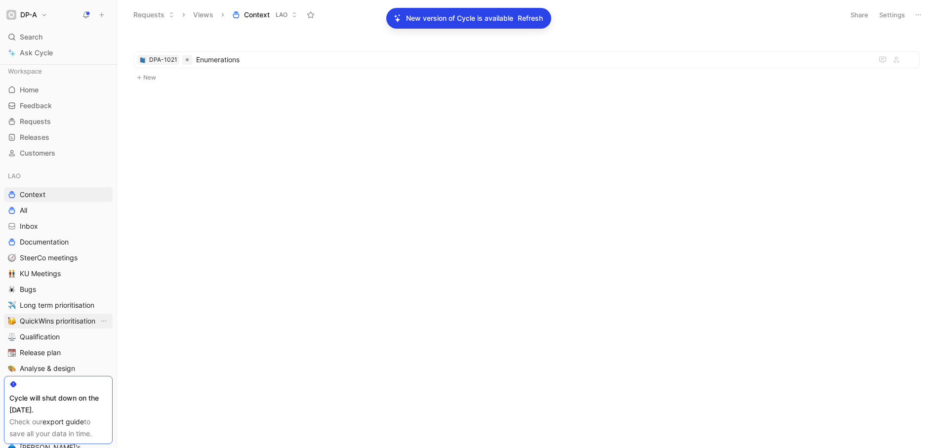
scroll to position [2, 0]
click at [28, 208] on link "All" at bounding box center [58, 210] width 109 height 15
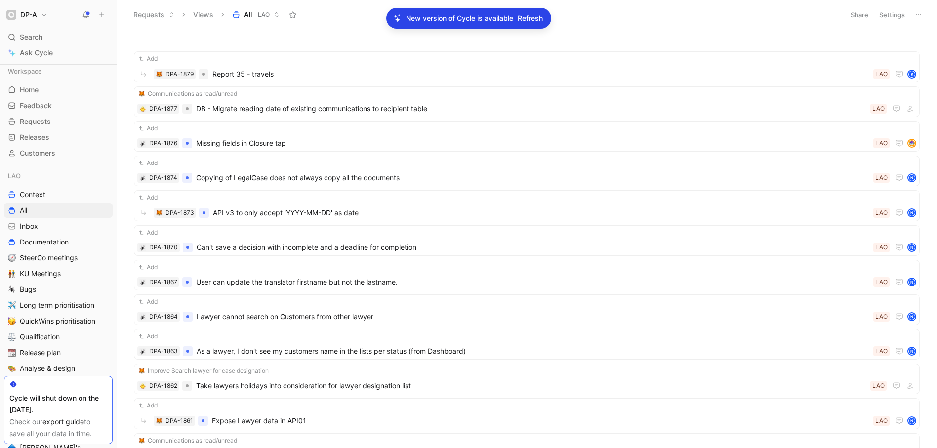
click at [897, 13] on button "Settings" at bounding box center [892, 15] width 35 height 14
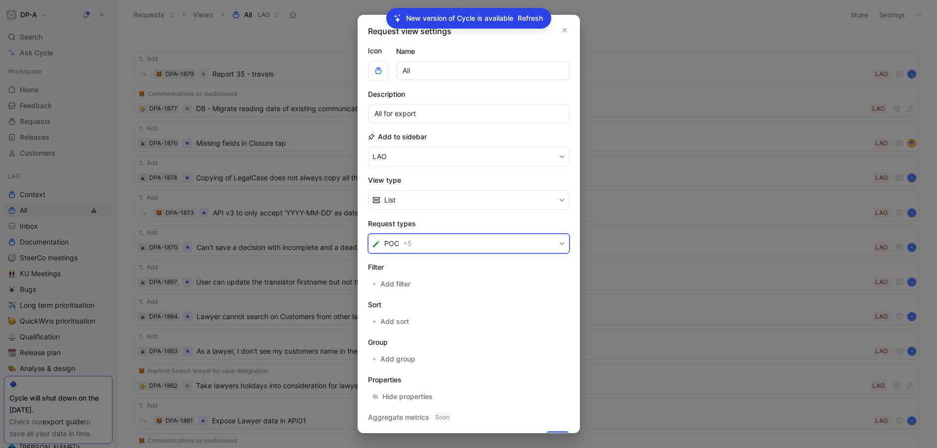
click at [559, 244] on icon "button" at bounding box center [562, 244] width 6 height 6
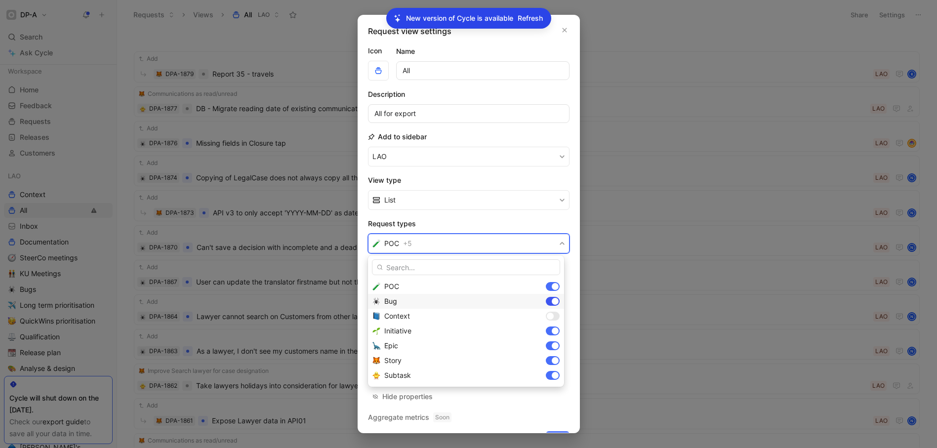
click at [549, 301] on div at bounding box center [553, 301] width 14 height 9
click at [551, 376] on div at bounding box center [553, 375] width 14 height 9
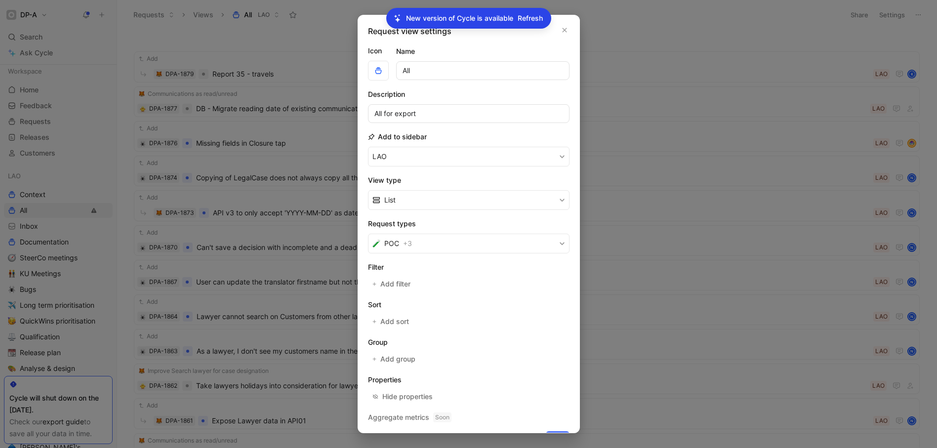
scroll to position [22, 0]
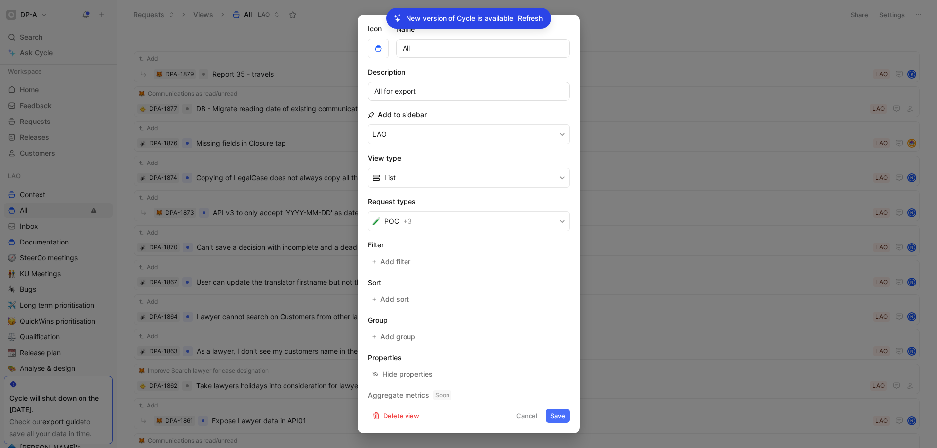
click at [549, 416] on button "Save" at bounding box center [558, 416] width 24 height 14
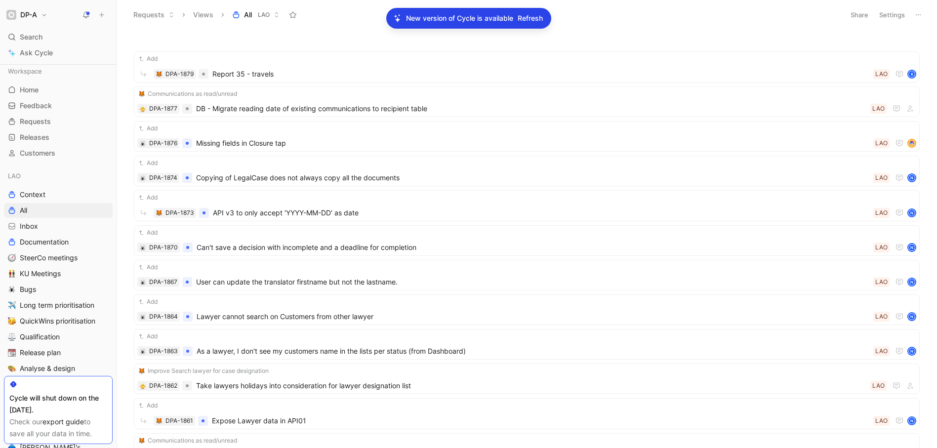
click at [892, 16] on button "Settings" at bounding box center [892, 15] width 35 height 14
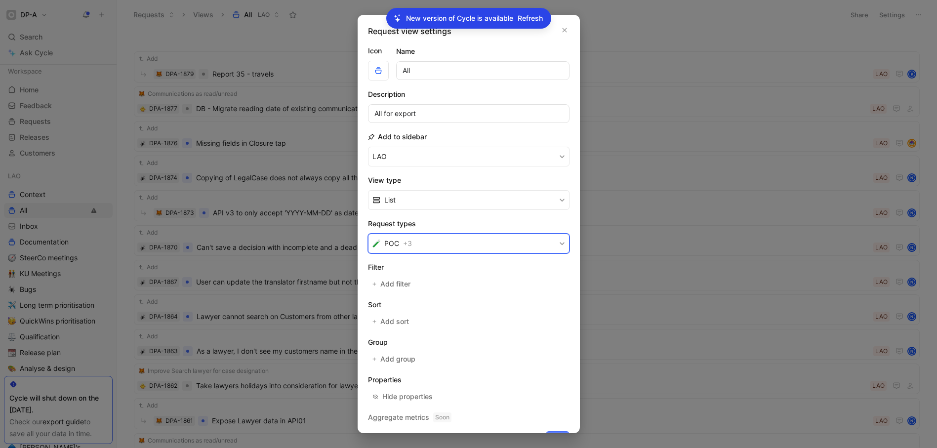
click at [548, 239] on button "POC + 3" at bounding box center [469, 244] width 202 height 20
click at [560, 30] on button "button" at bounding box center [565, 30] width 10 height 10
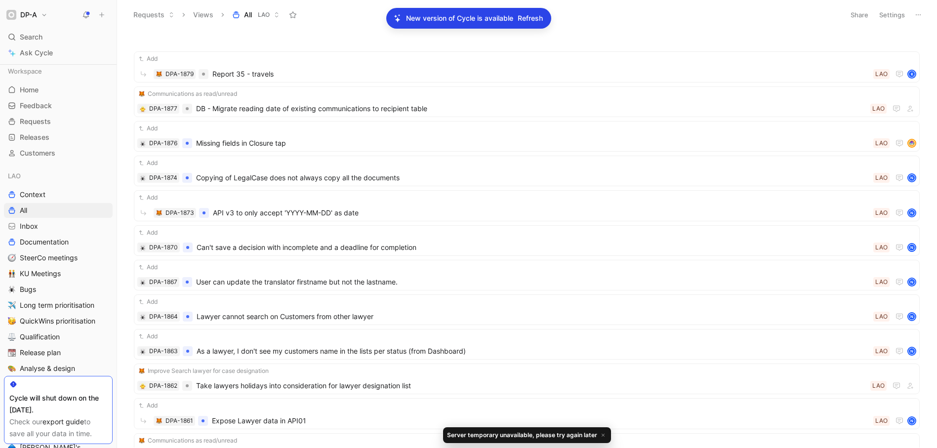
click at [536, 19] on span "Refresh" at bounding box center [530, 18] width 25 height 12
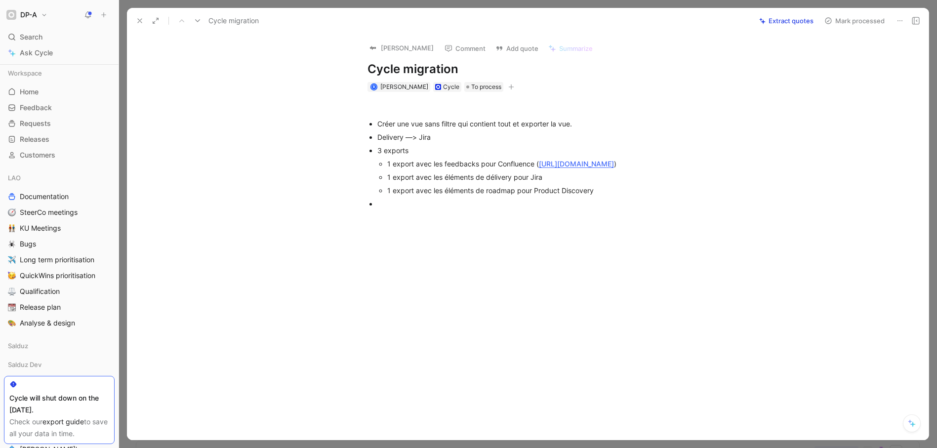
scroll to position [210, 0]
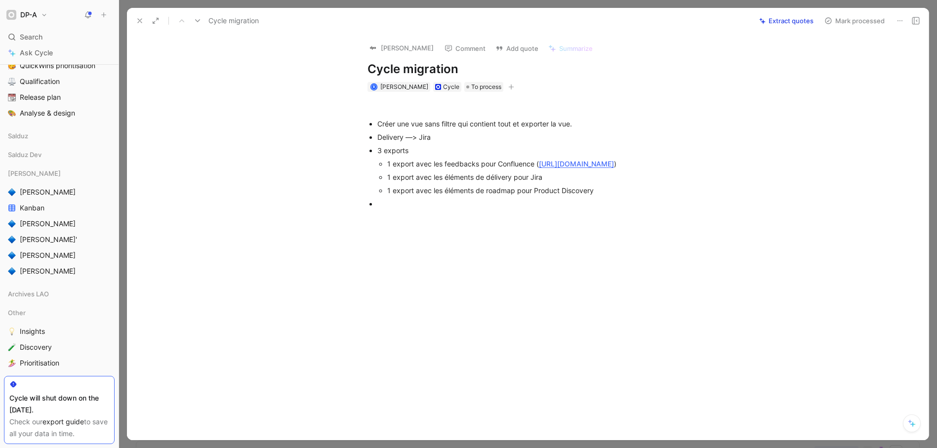
click at [252, 122] on div "Créer une vue sans filtre qui contient tout et exporter la vue. Delivery —> Jir…" at bounding box center [538, 155] width 781 height 126
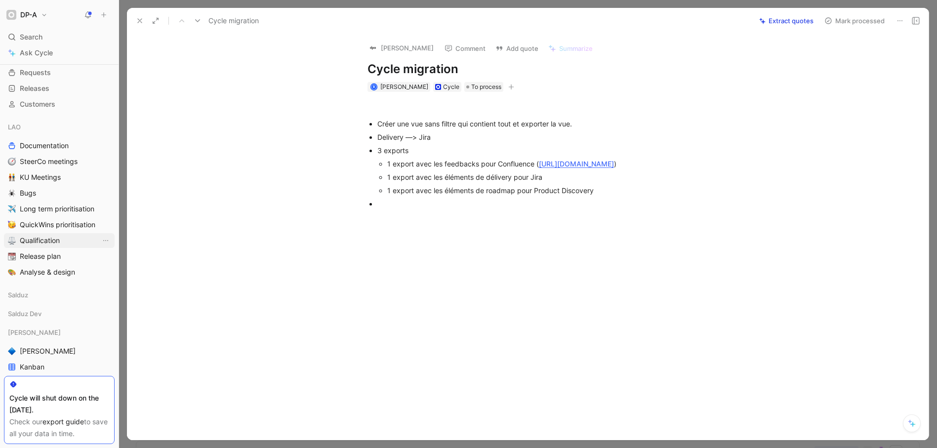
scroll to position [39, 0]
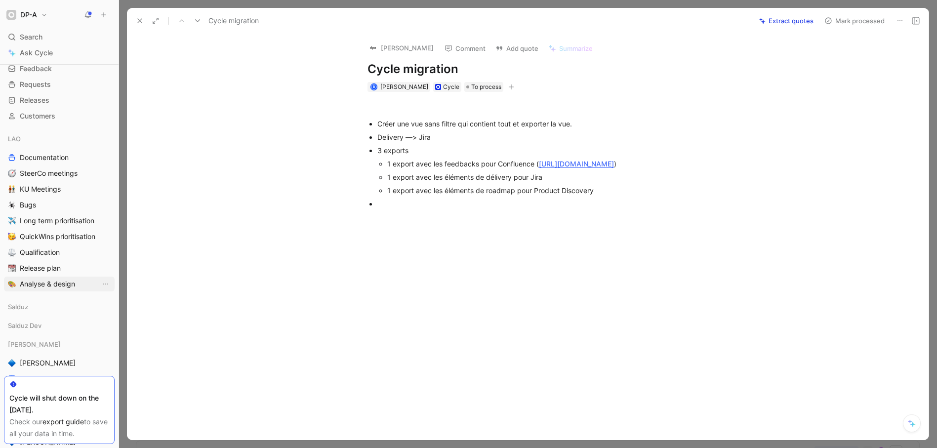
click at [52, 284] on span "Analyse & design" at bounding box center [47, 284] width 55 height 10
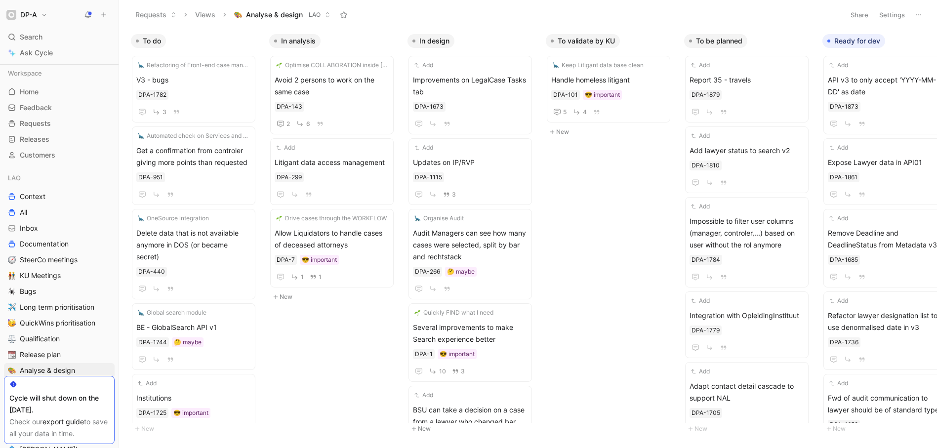
scroll to position [39, 0]
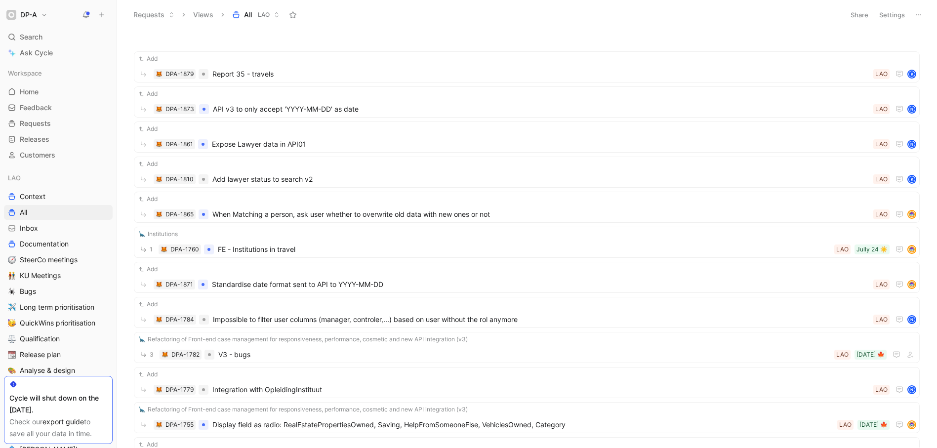
click at [920, 15] on icon at bounding box center [919, 15] width 8 height 8
click at [866, 50] on span "Export in CSV" at bounding box center [869, 50] width 44 height 8
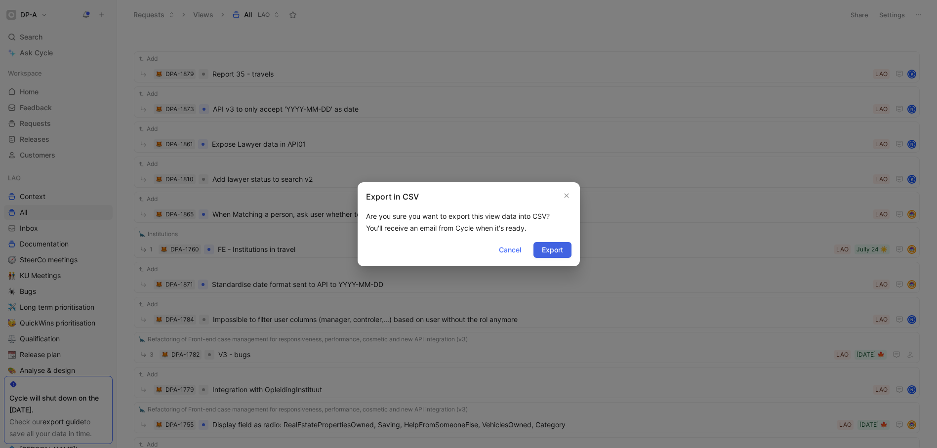
click at [556, 256] on button "Export" at bounding box center [553, 250] width 38 height 16
